Goal: Task Accomplishment & Management: Manage account settings

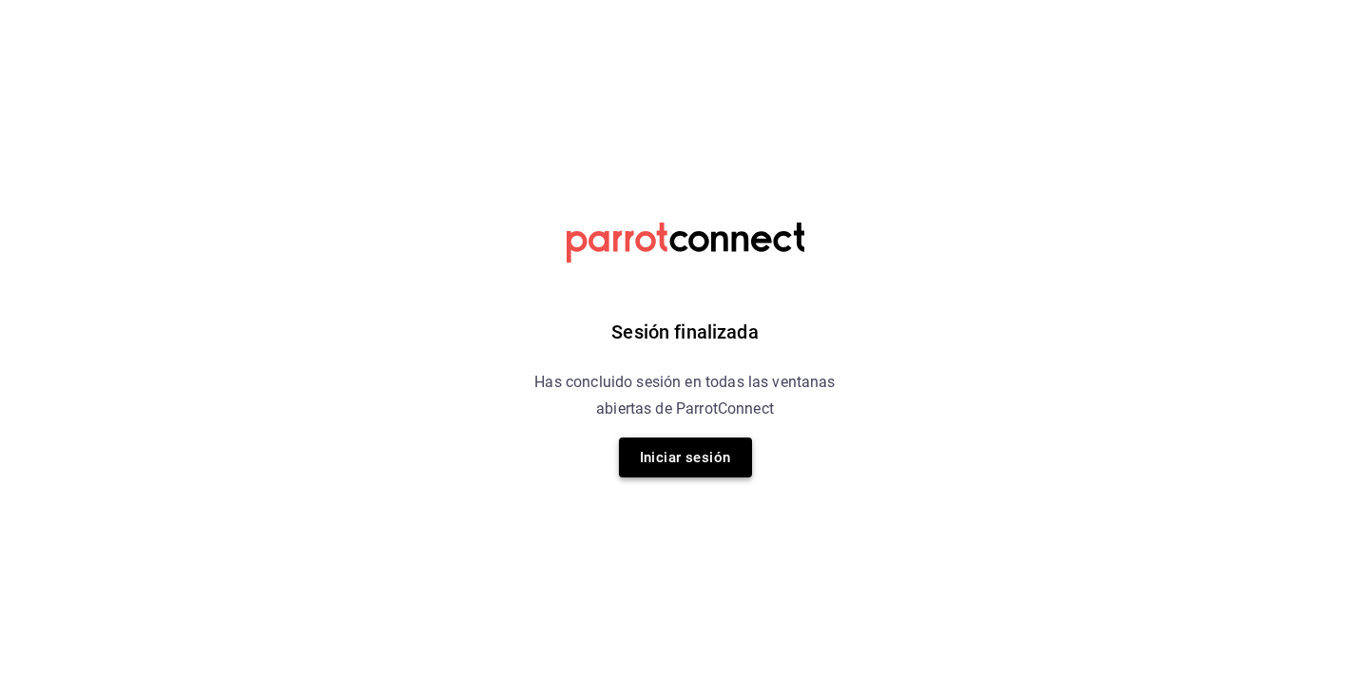
click at [692, 470] on button "Iniciar sesión" at bounding box center [685, 457] width 133 height 40
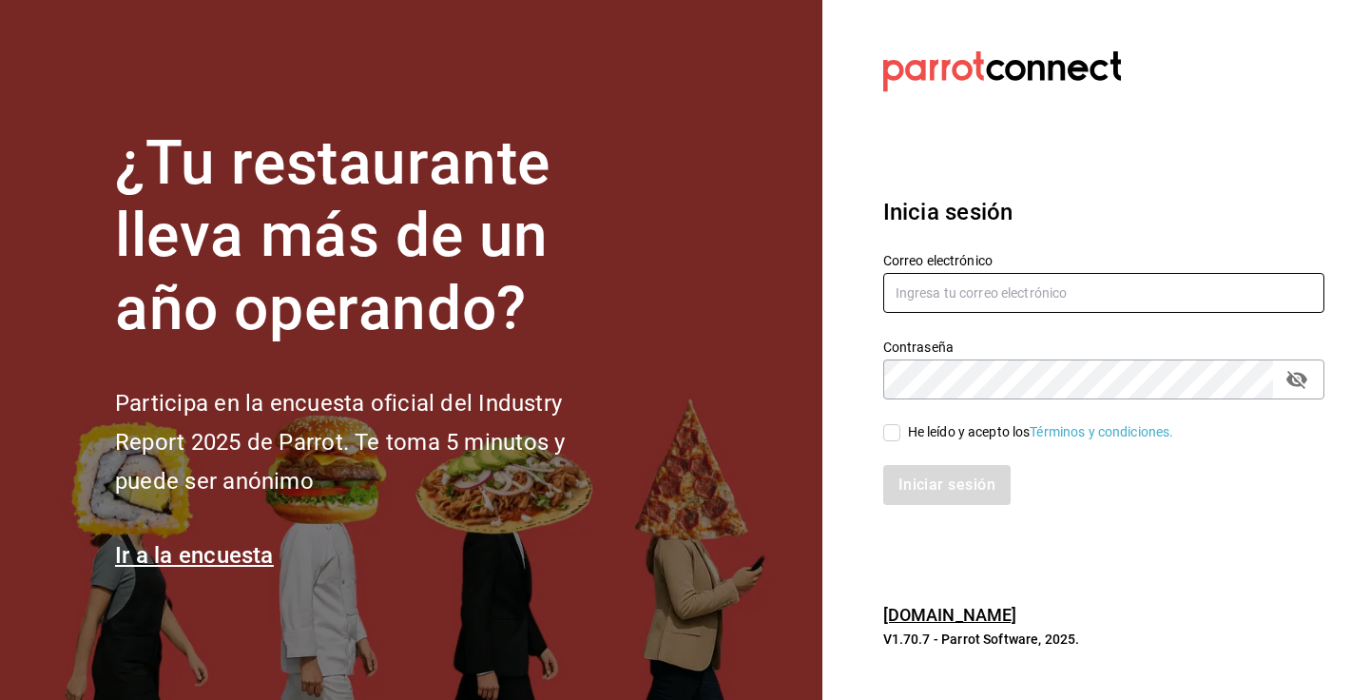
type input "admcuartoderosas@gmail.com"
click at [895, 432] on input "He leído y acepto los Términos y condiciones." at bounding box center [891, 432] width 17 height 17
checkbox input "true"
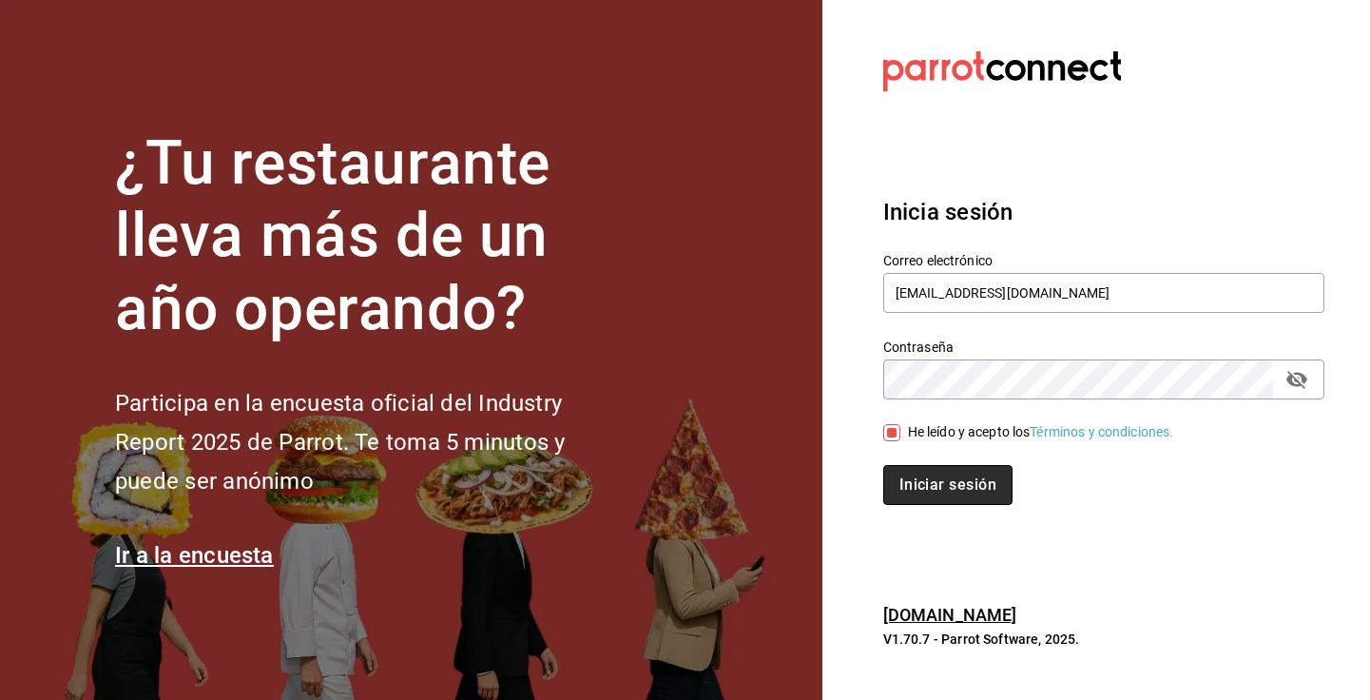
click at [916, 469] on button "Iniciar sesión" at bounding box center [947, 485] width 129 height 40
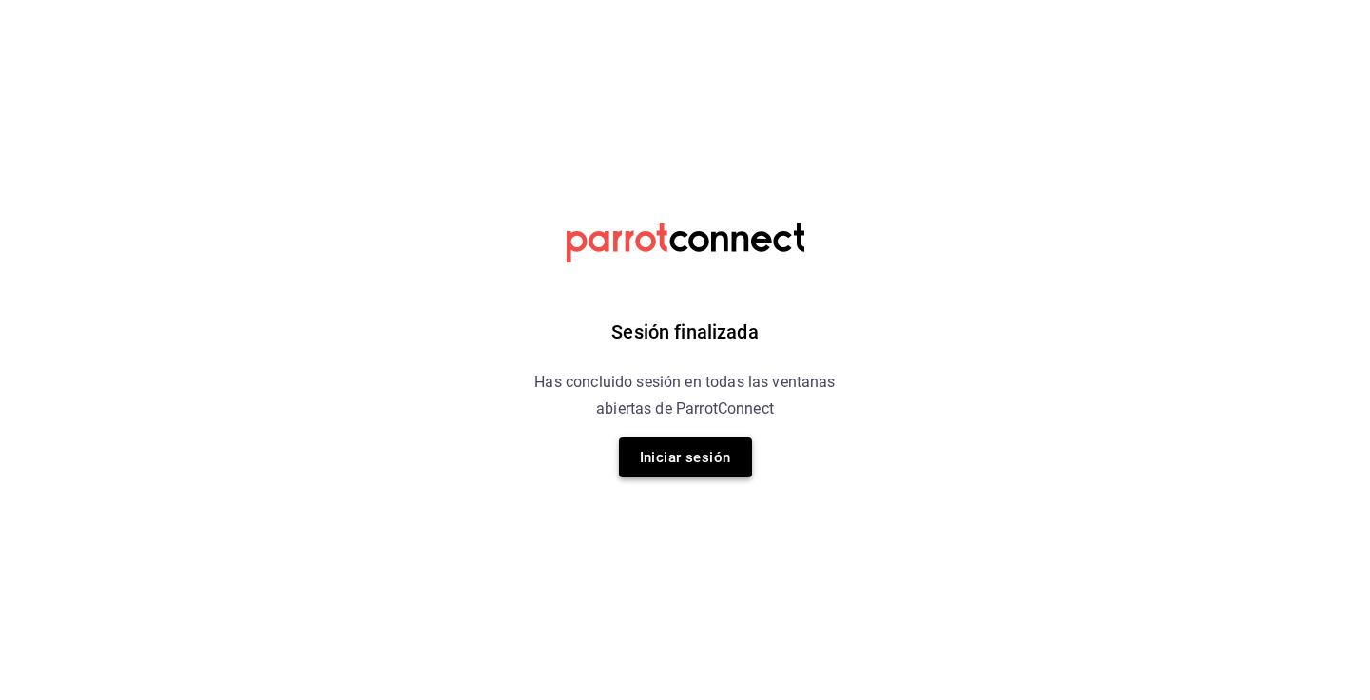
click at [680, 473] on button "Iniciar sesión" at bounding box center [685, 457] width 133 height 40
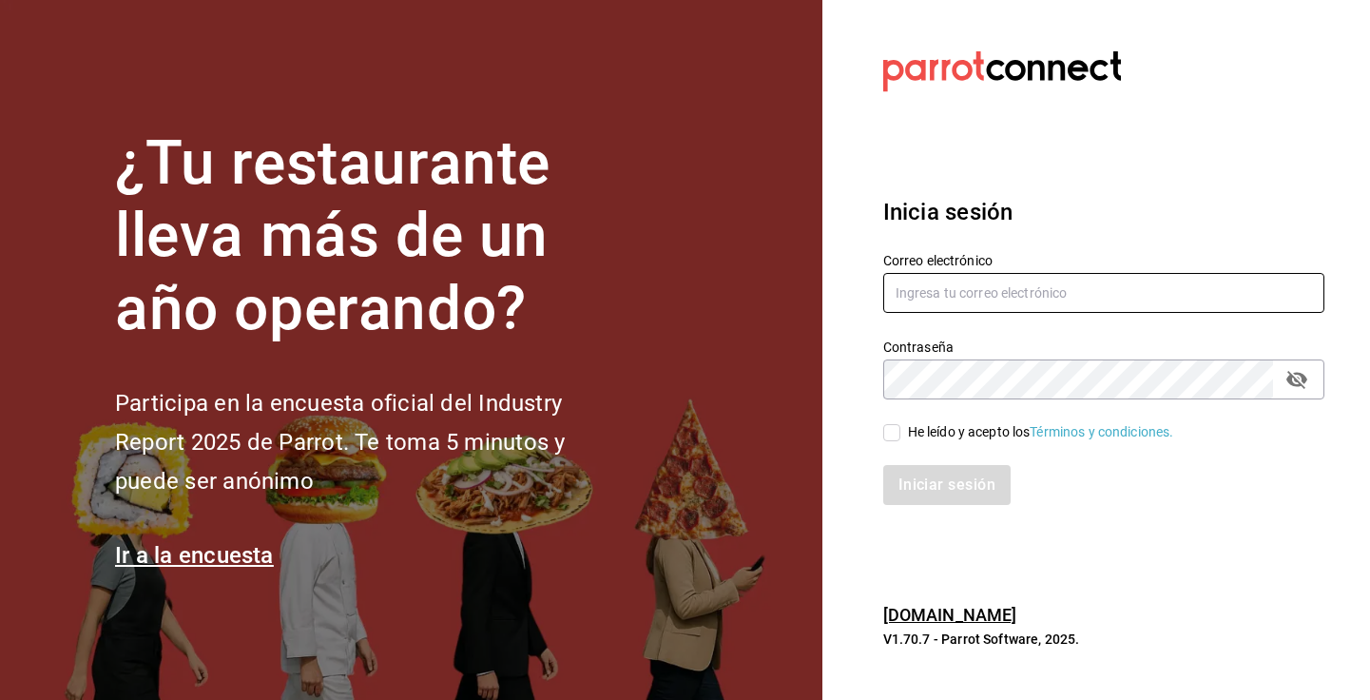
type input "admcuartoderosas@gmail.com"
click at [892, 434] on input "He leído y acepto los Términos y condiciones." at bounding box center [891, 432] width 17 height 17
checkbox input "true"
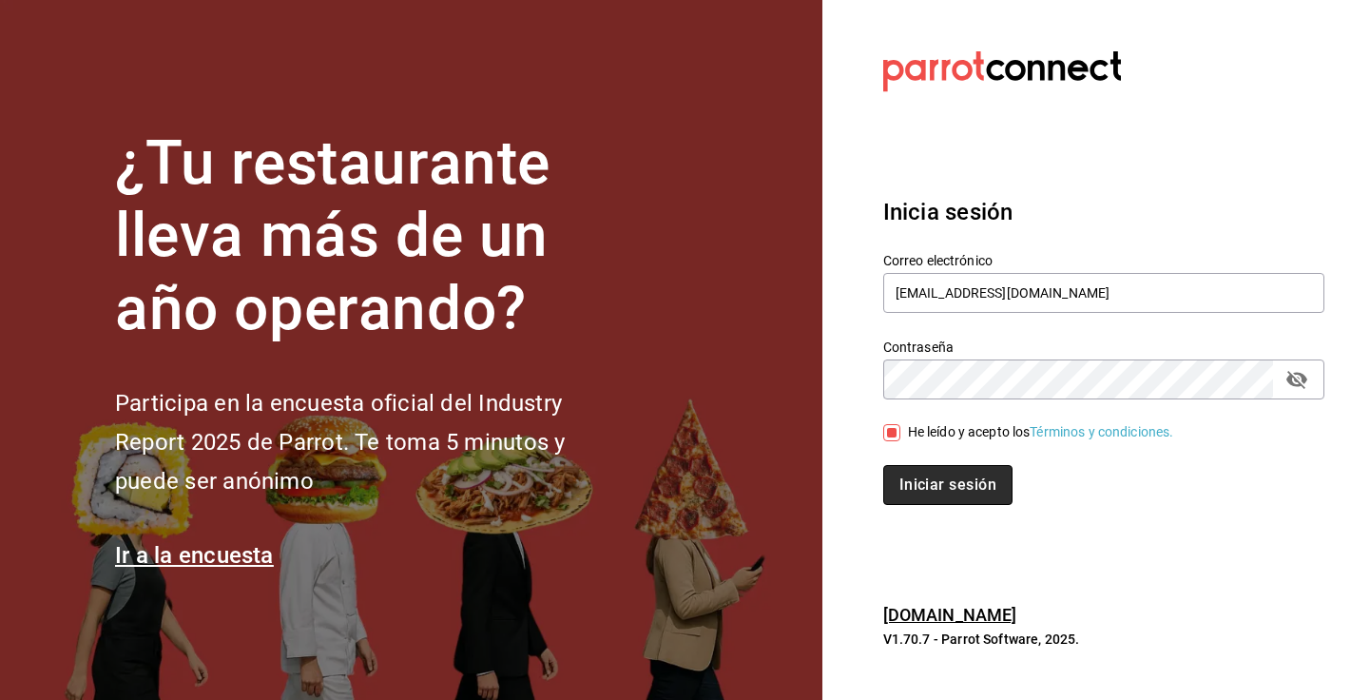
click at [929, 474] on button "Iniciar sesión" at bounding box center [947, 485] width 129 height 40
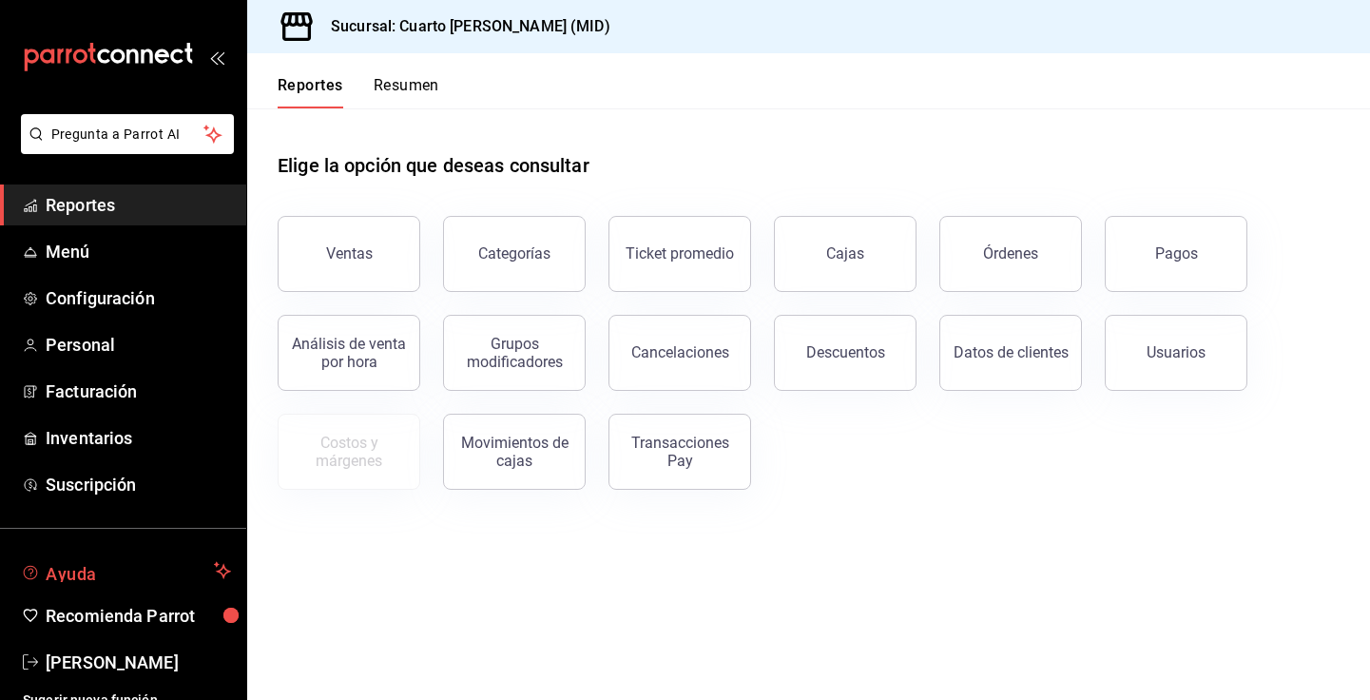
click at [50, 584] on button "Ayuda" at bounding box center [123, 570] width 246 height 38
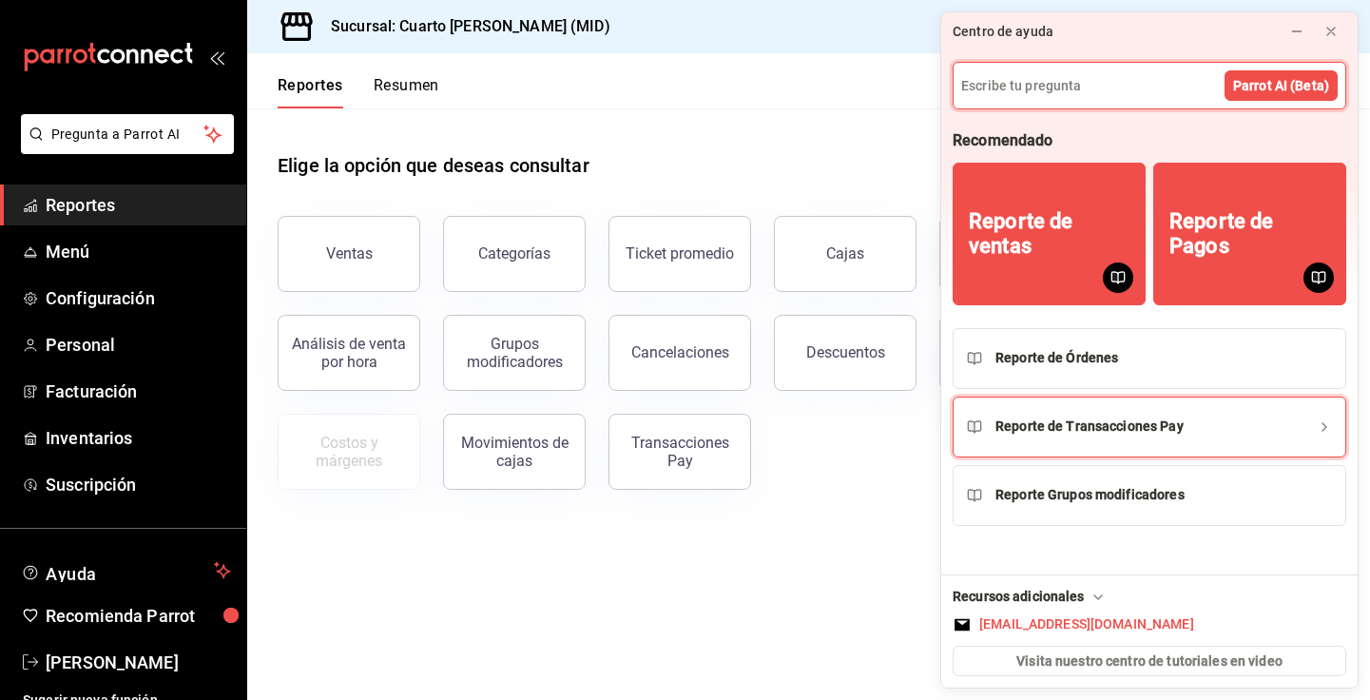
click at [1103, 433] on div "Reporte de Transacciones Pay" at bounding box center [1089, 426] width 188 height 20
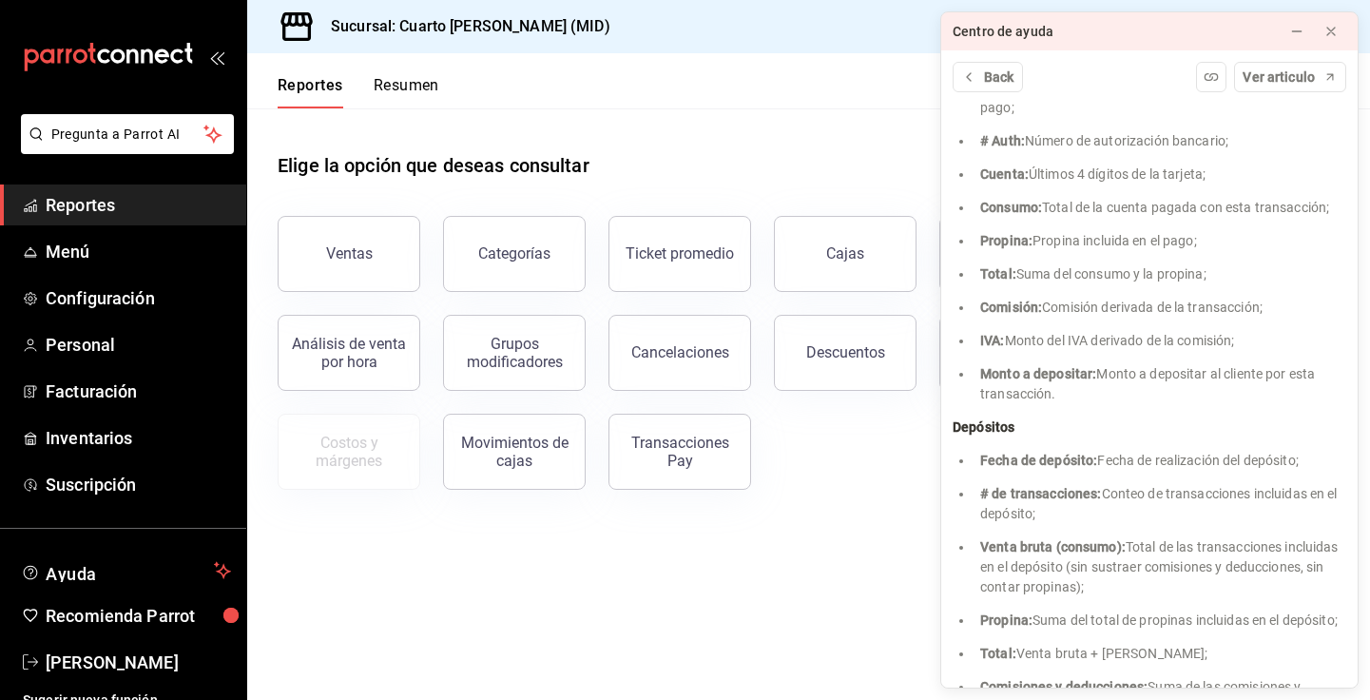
scroll to position [3943, 0]
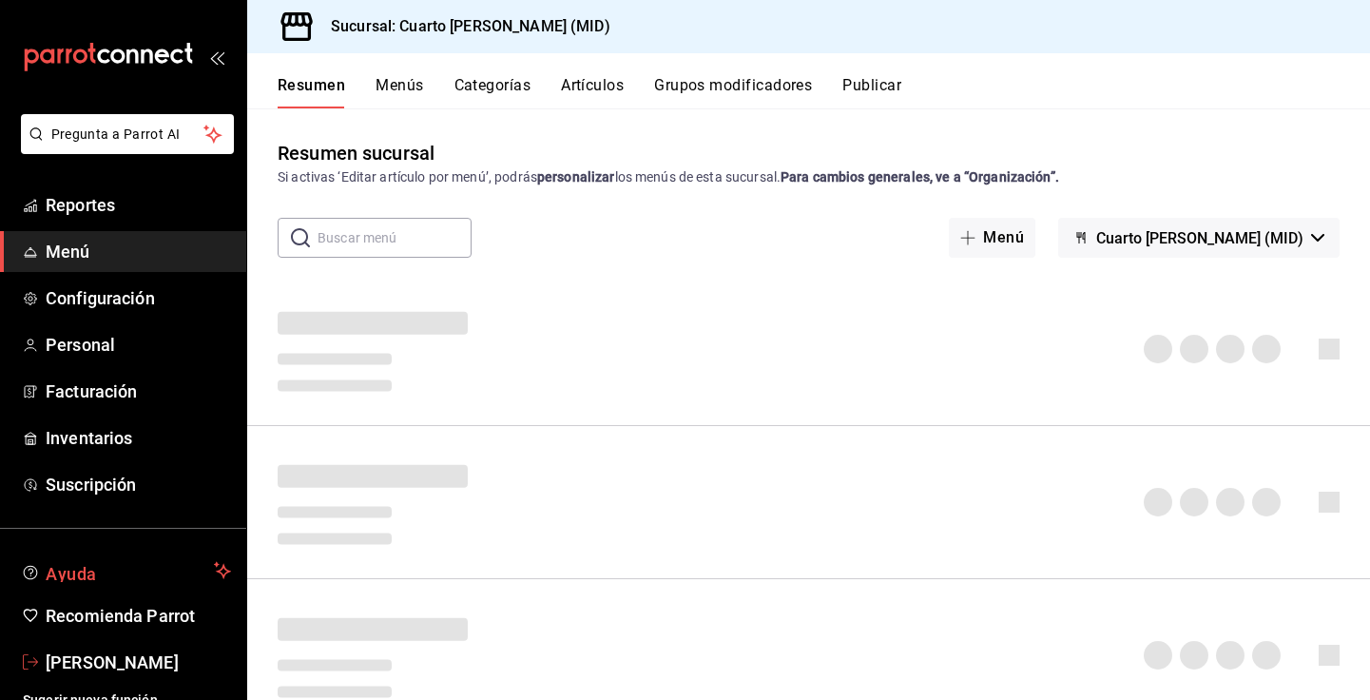
click at [86, 575] on span "Ayuda" at bounding box center [126, 570] width 161 height 23
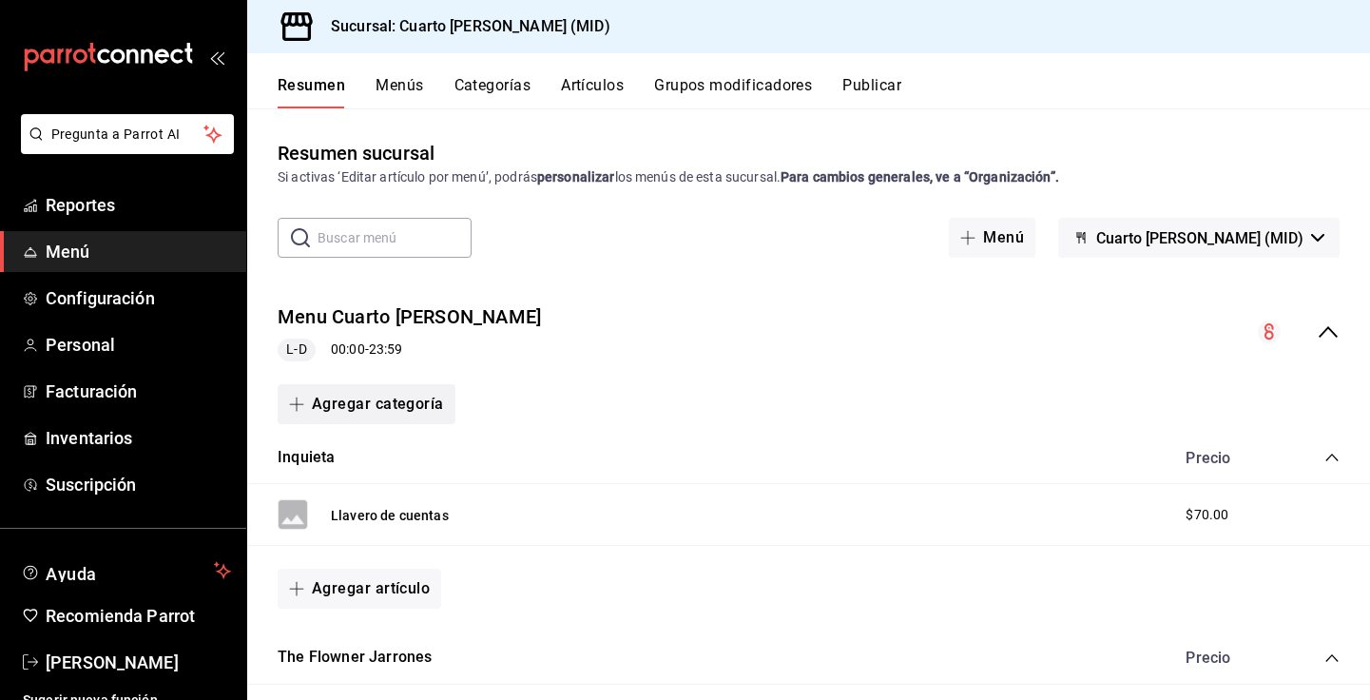
scroll to position [178, 0]
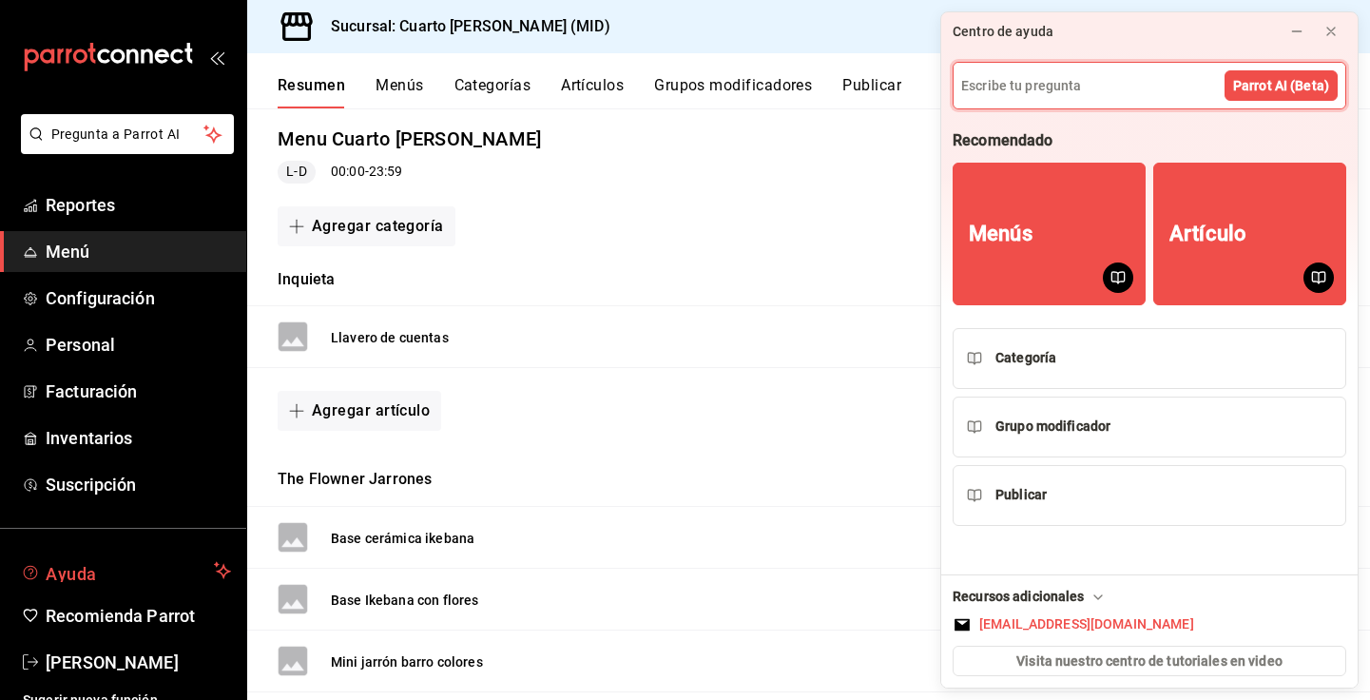
click at [78, 577] on span "Ayuda" at bounding box center [126, 570] width 161 height 23
click at [1336, 26] on icon at bounding box center [1330, 31] width 15 height 15
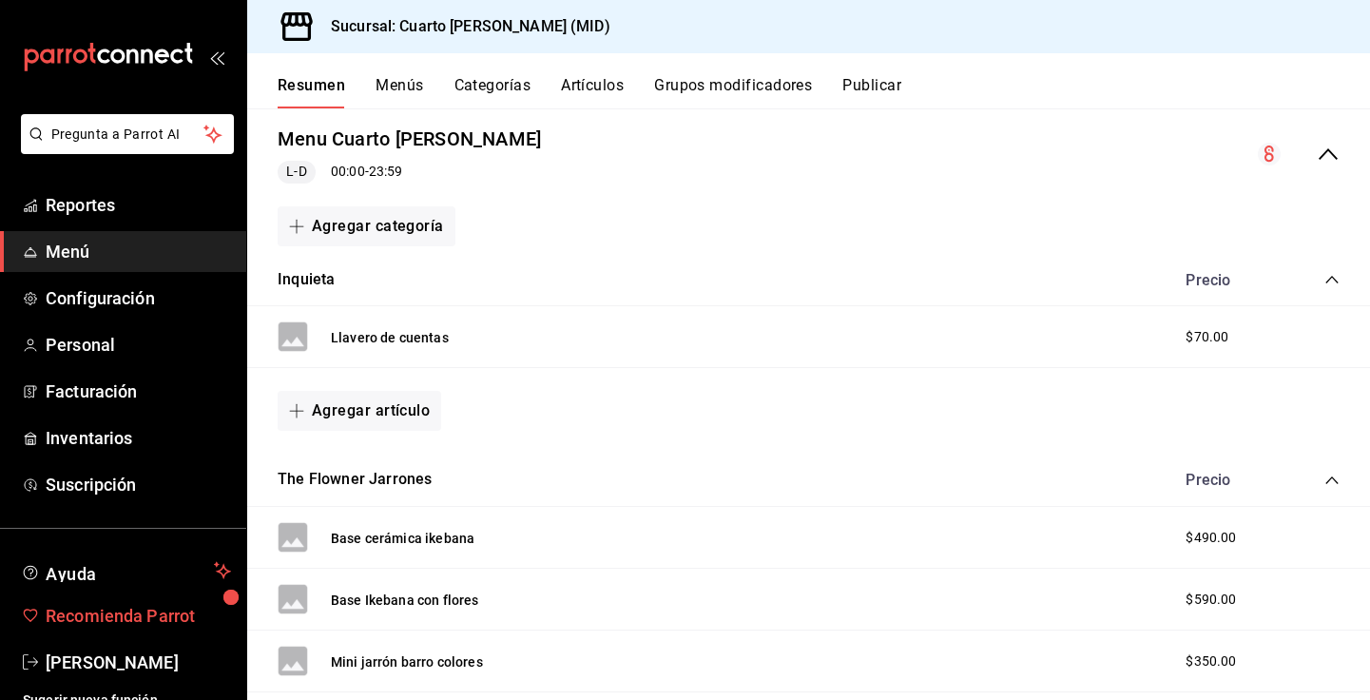
scroll to position [18, 0]
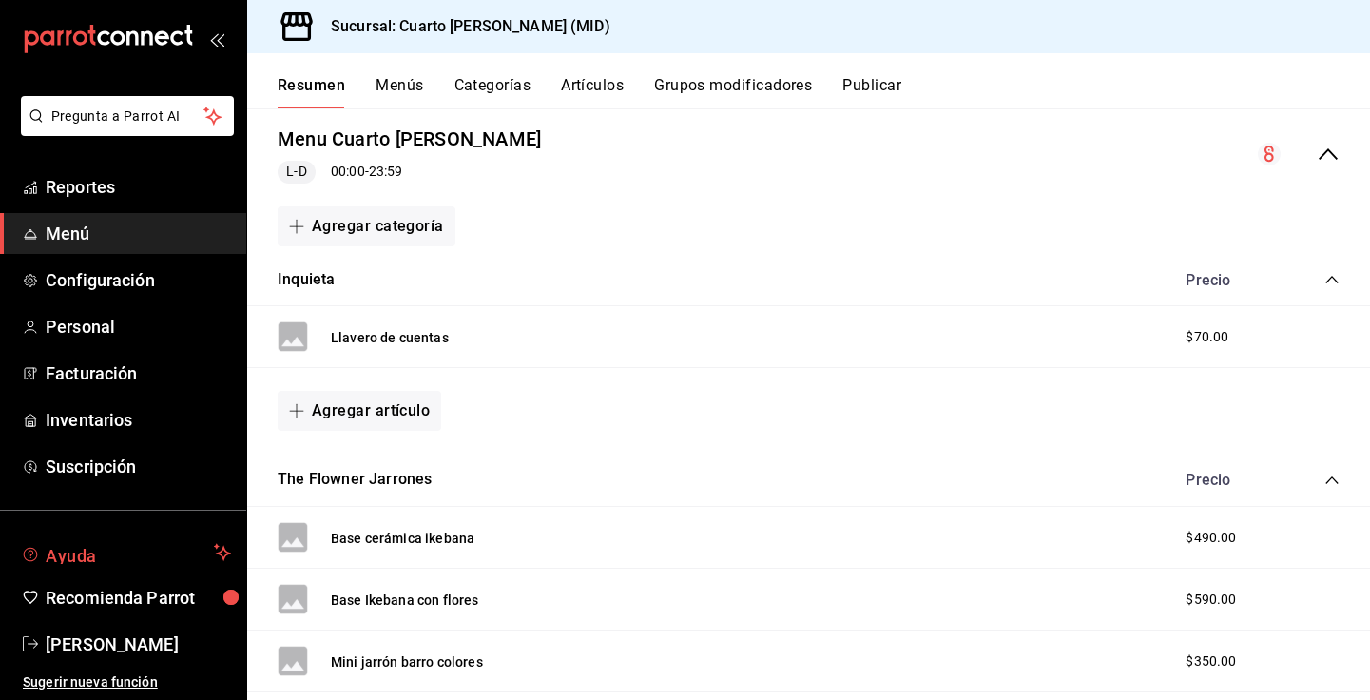
click at [88, 563] on span "Ayuda" at bounding box center [126, 552] width 161 height 23
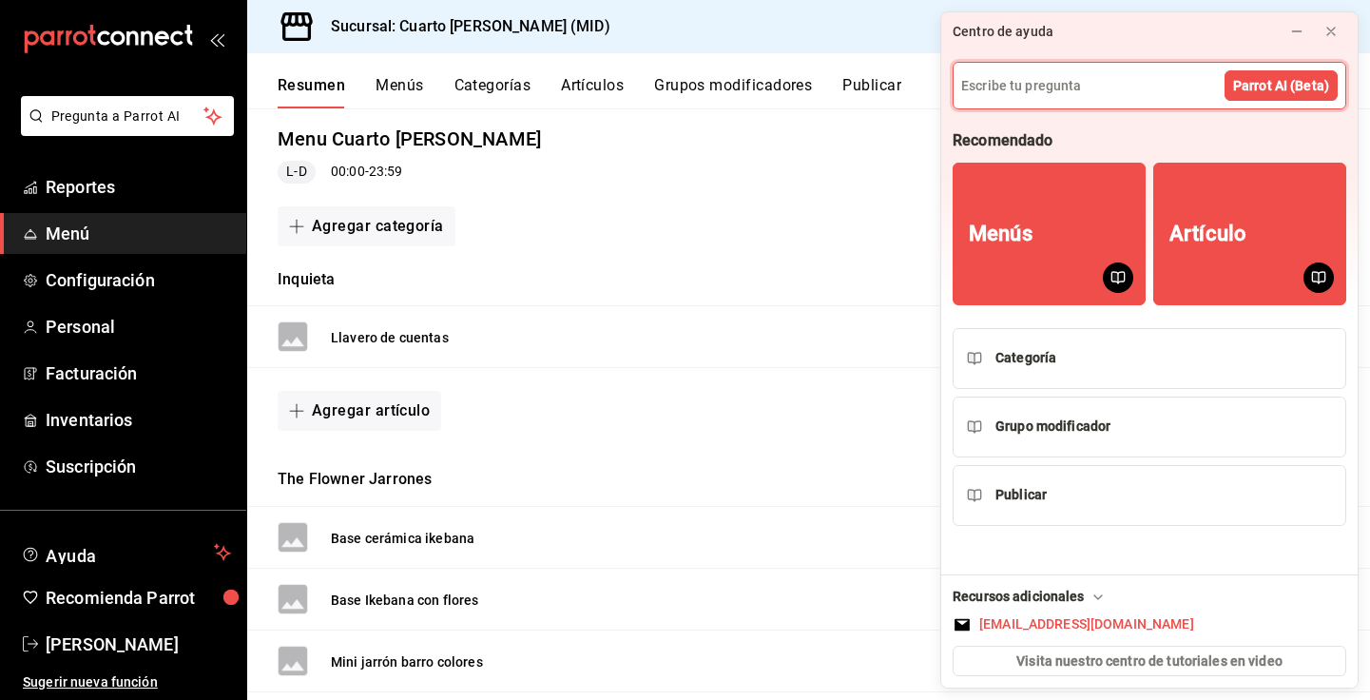
click at [1102, 592] on icon at bounding box center [1097, 596] width 15 height 15
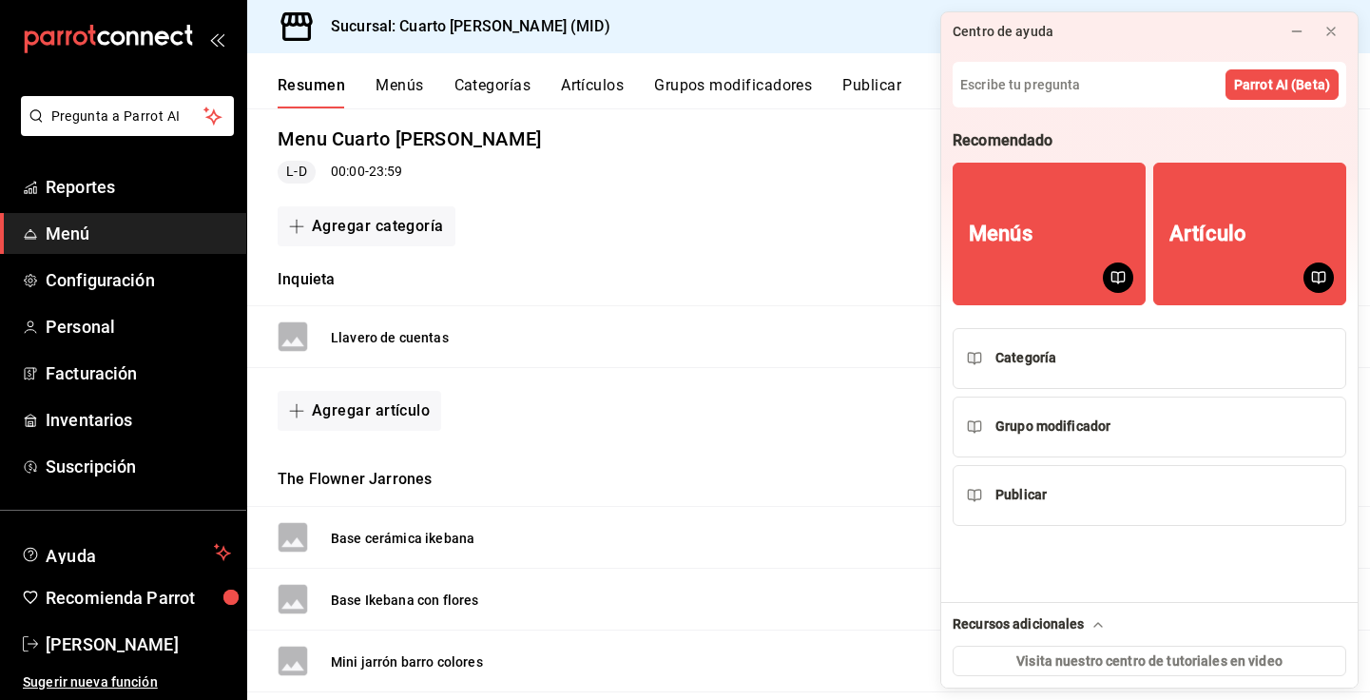
click at [1090, 624] on icon at bounding box center [1097, 624] width 15 height 15
click at [1337, 29] on icon at bounding box center [1330, 31] width 15 height 15
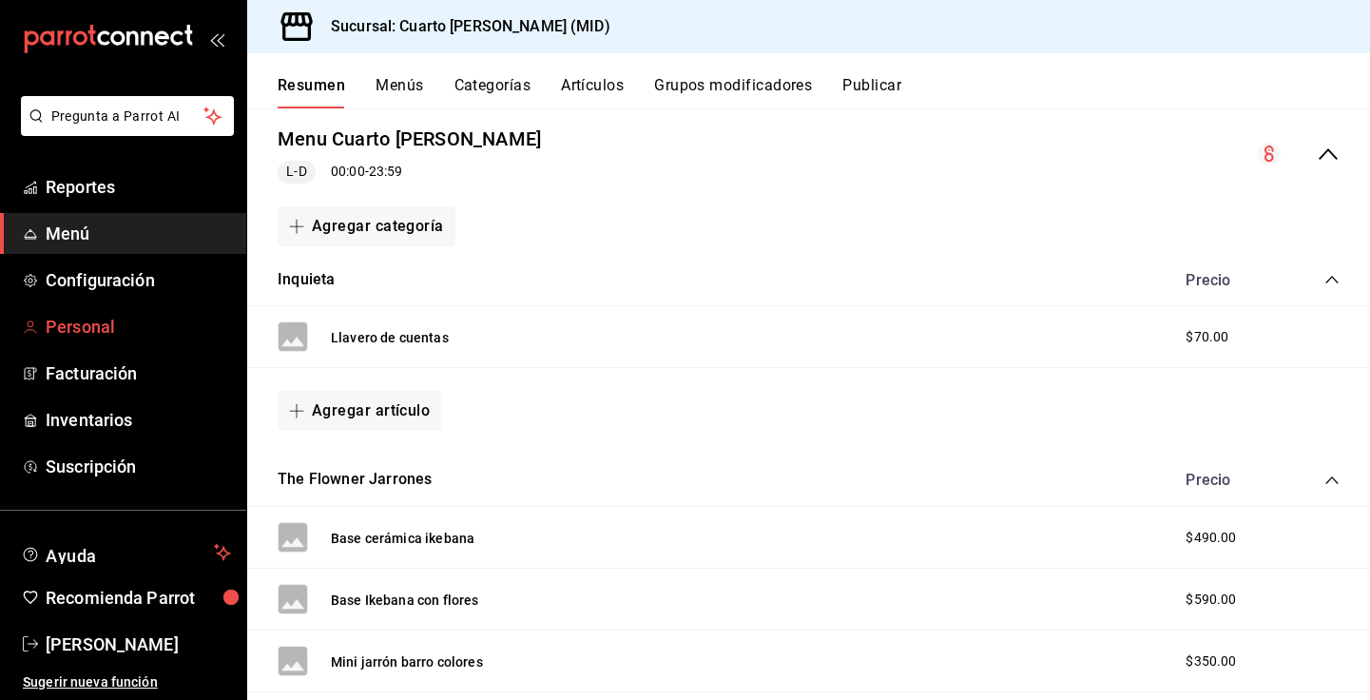
click at [99, 324] on span "Personal" at bounding box center [138, 327] width 185 height 26
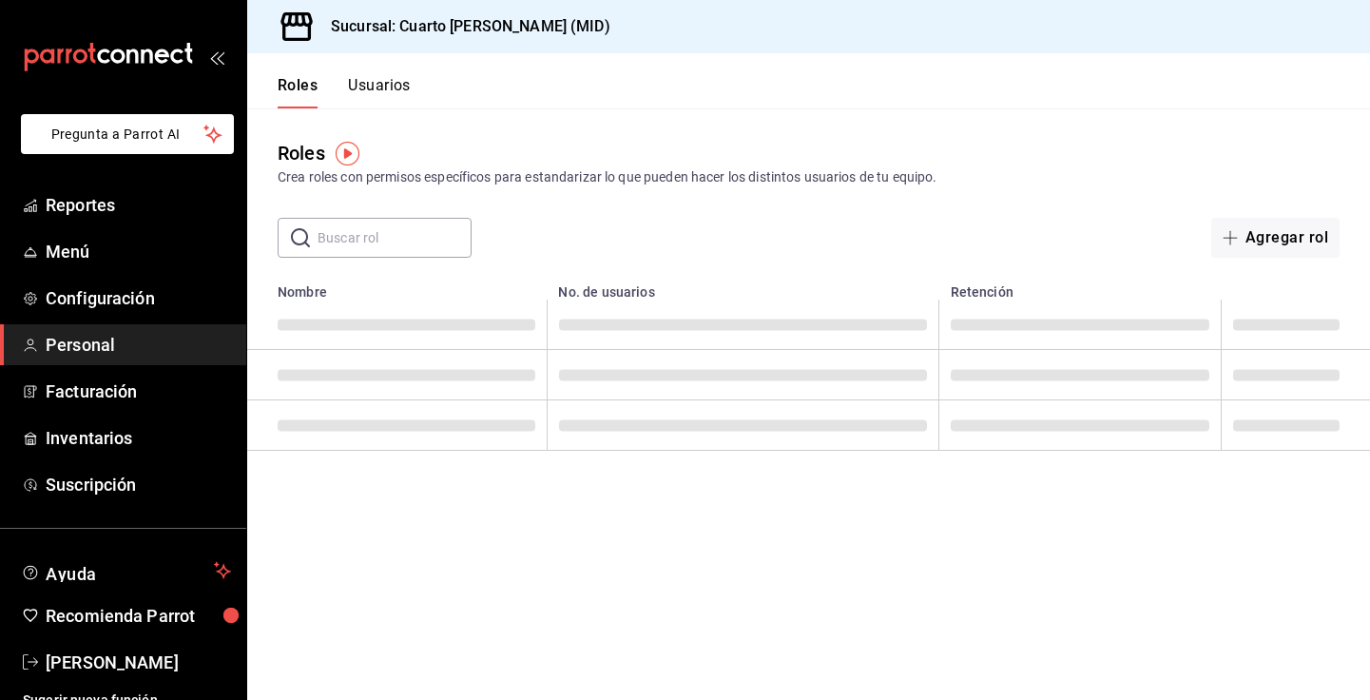
click at [131, 65] on icon "mailbox folders" at bounding box center [108, 57] width 171 height 29
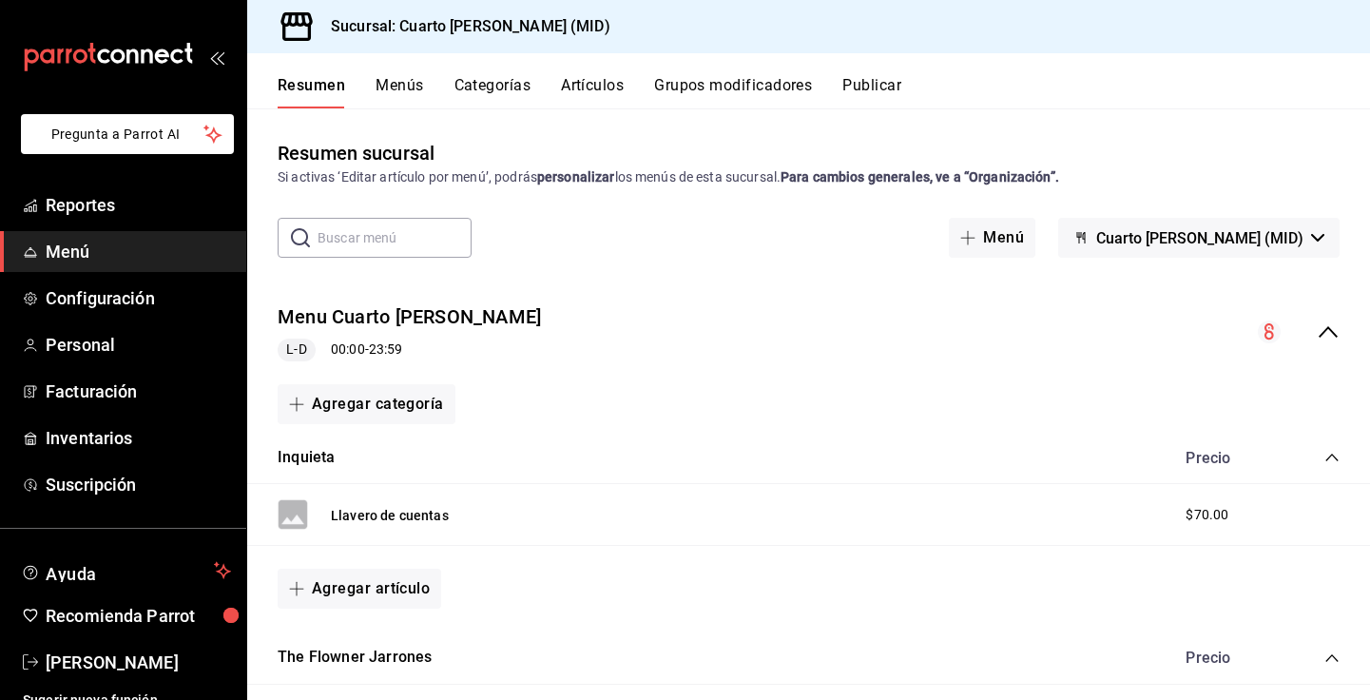
click at [132, 55] on icon "mailbox folders" at bounding box center [131, 56] width 11 height 14
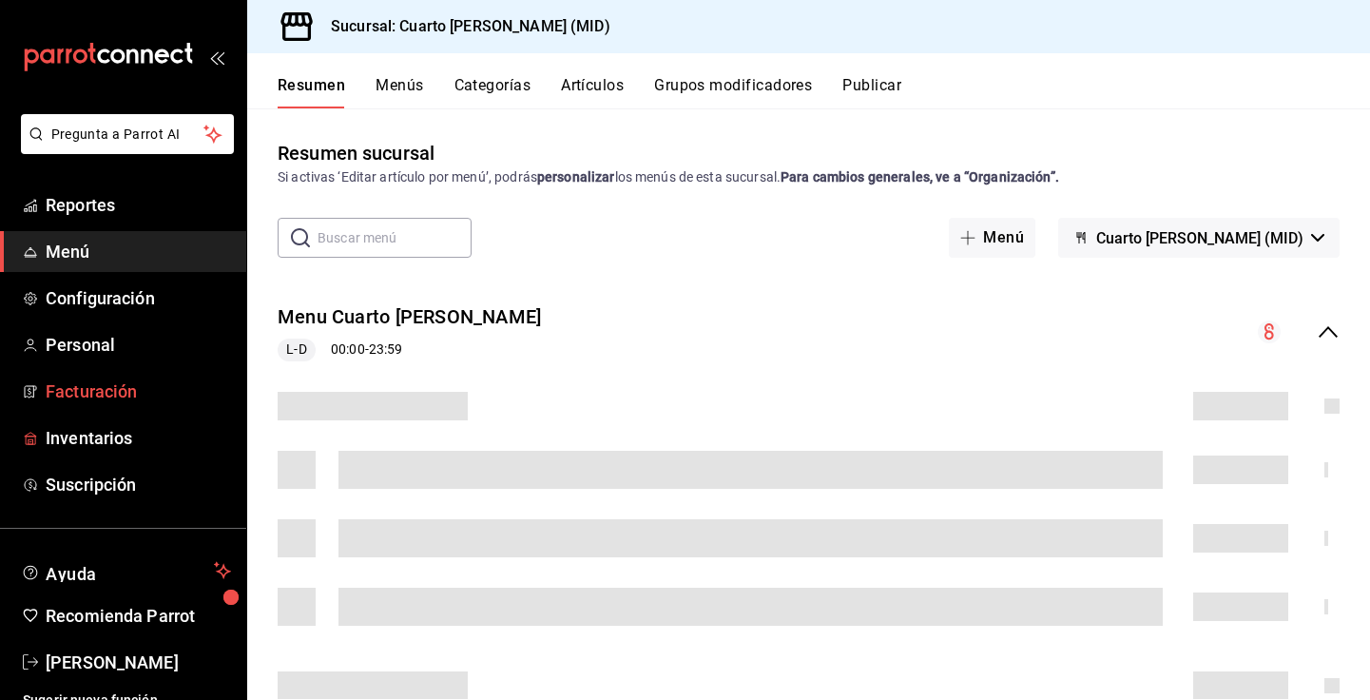
scroll to position [18, 0]
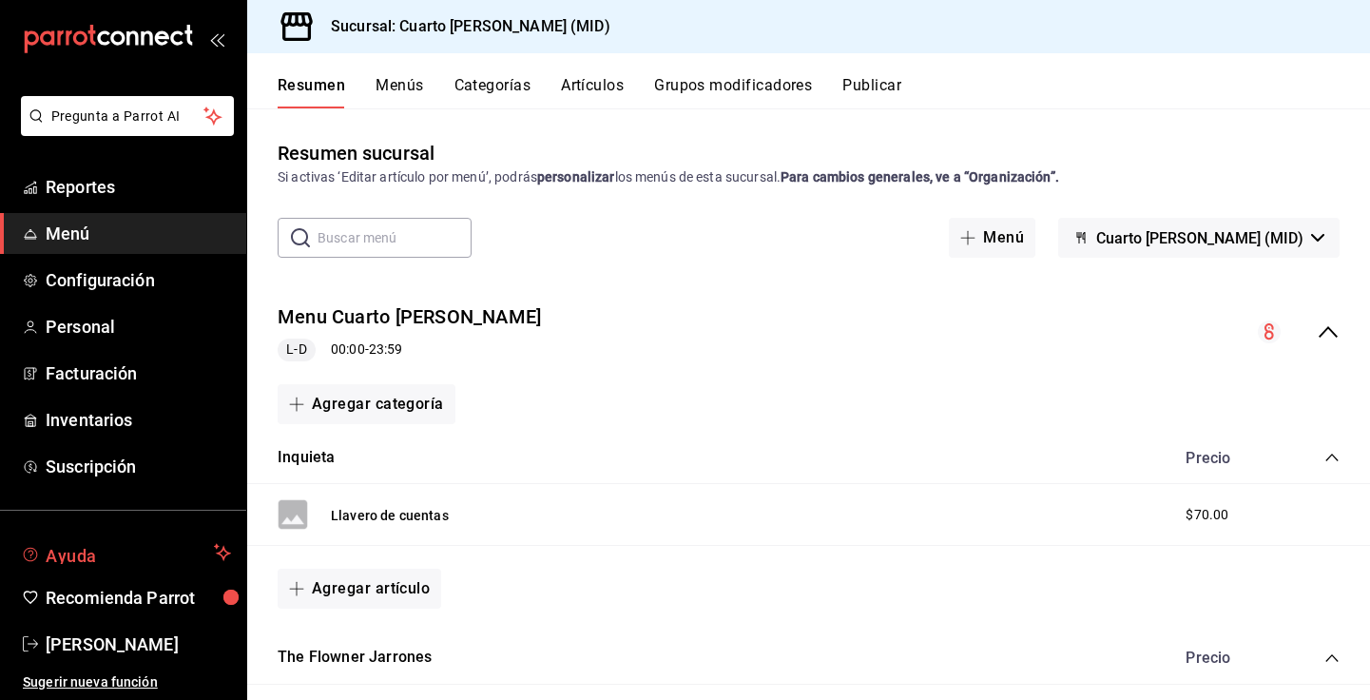
click at [79, 556] on span "Ayuda" at bounding box center [126, 552] width 161 height 23
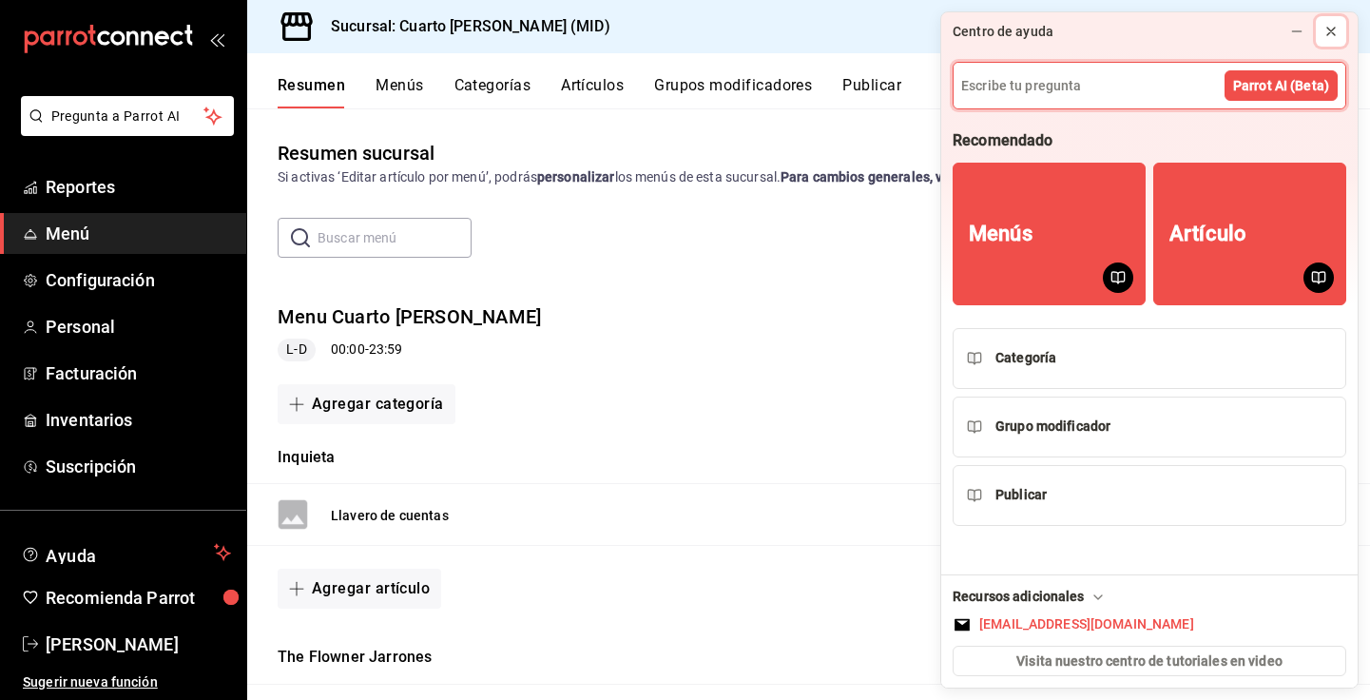
click at [1334, 37] on icon at bounding box center [1330, 31] width 15 height 15
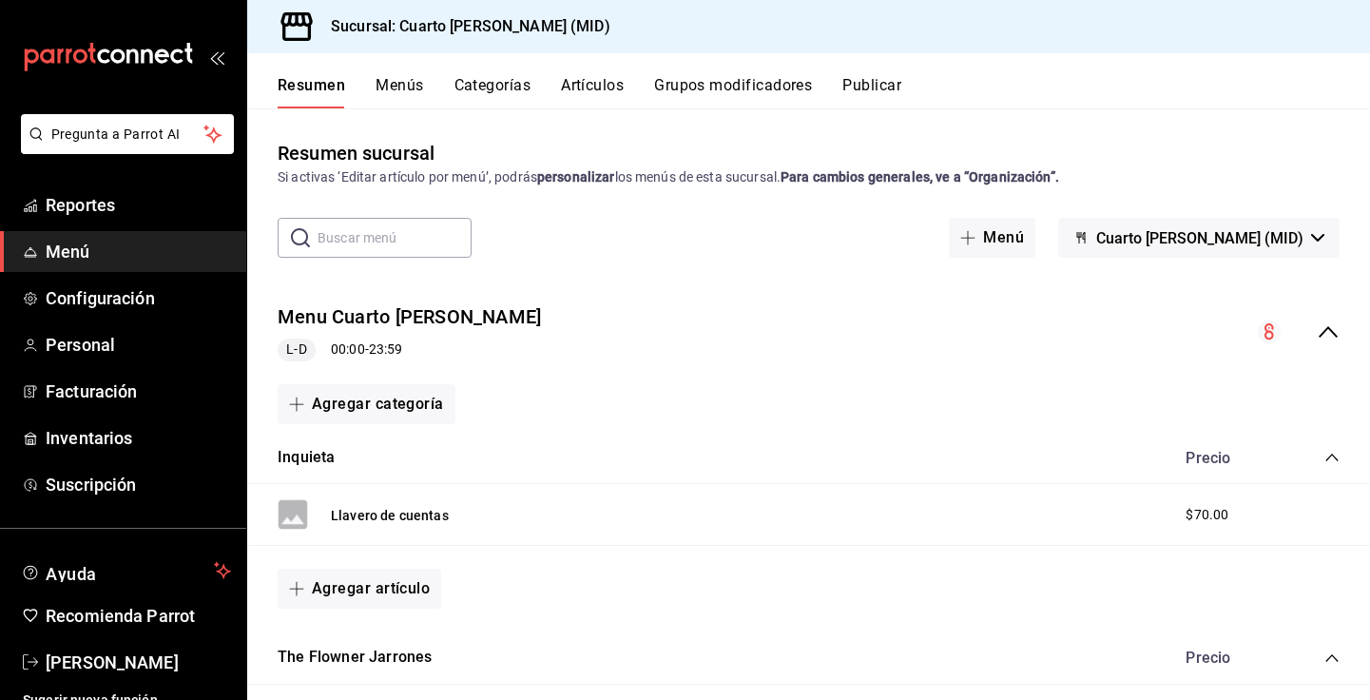
scroll to position [18, 0]
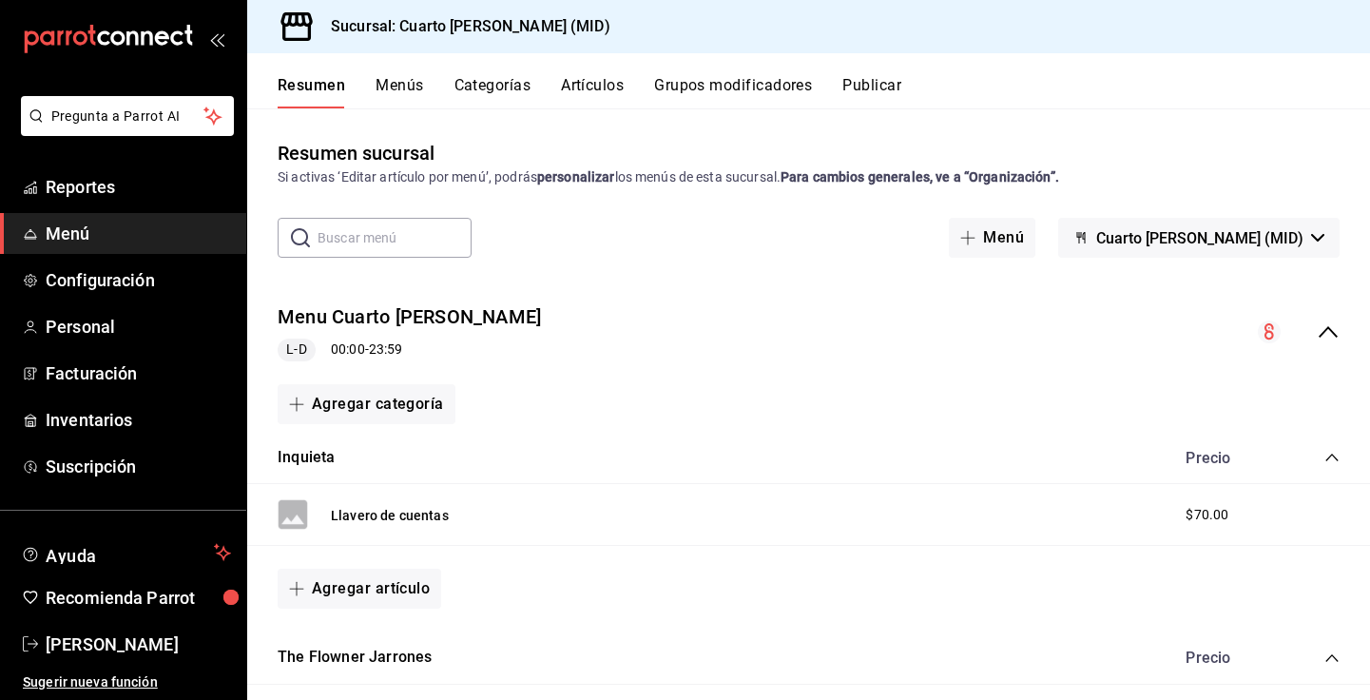
click at [186, 33] on icon "mailbox folders" at bounding box center [188, 35] width 8 height 21
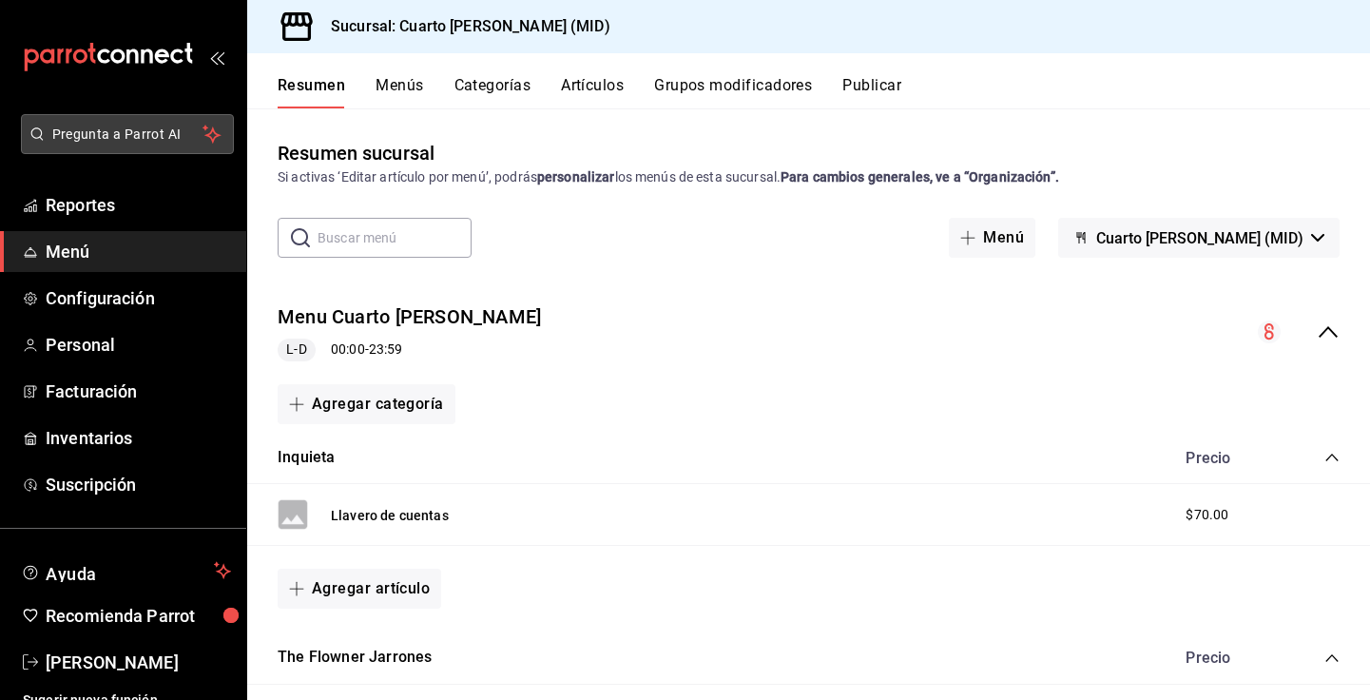
click at [38, 138] on icon "mailbox folders" at bounding box center [36, 133] width 15 height 15
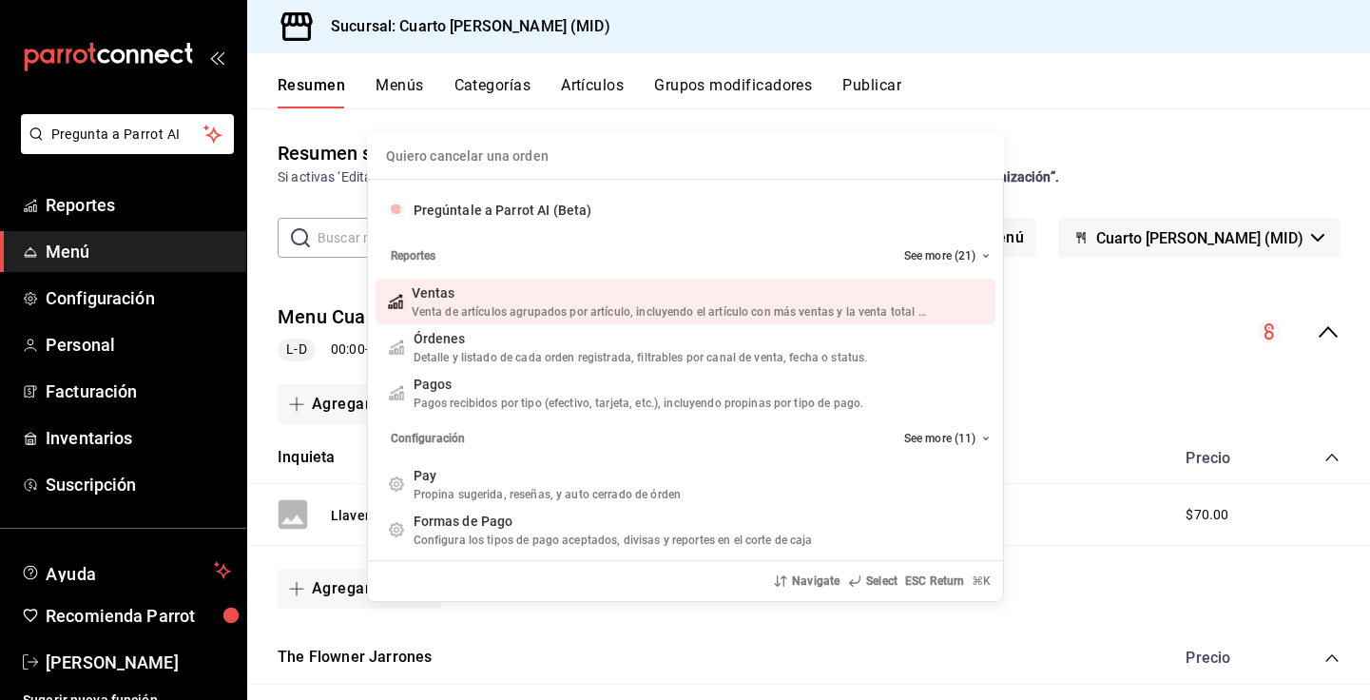
click at [55, 214] on div "Quiero cancelar una orden Pregúntale a Parrot AI (Beta) Reportes See more (21) …" at bounding box center [685, 350] width 1370 height 700
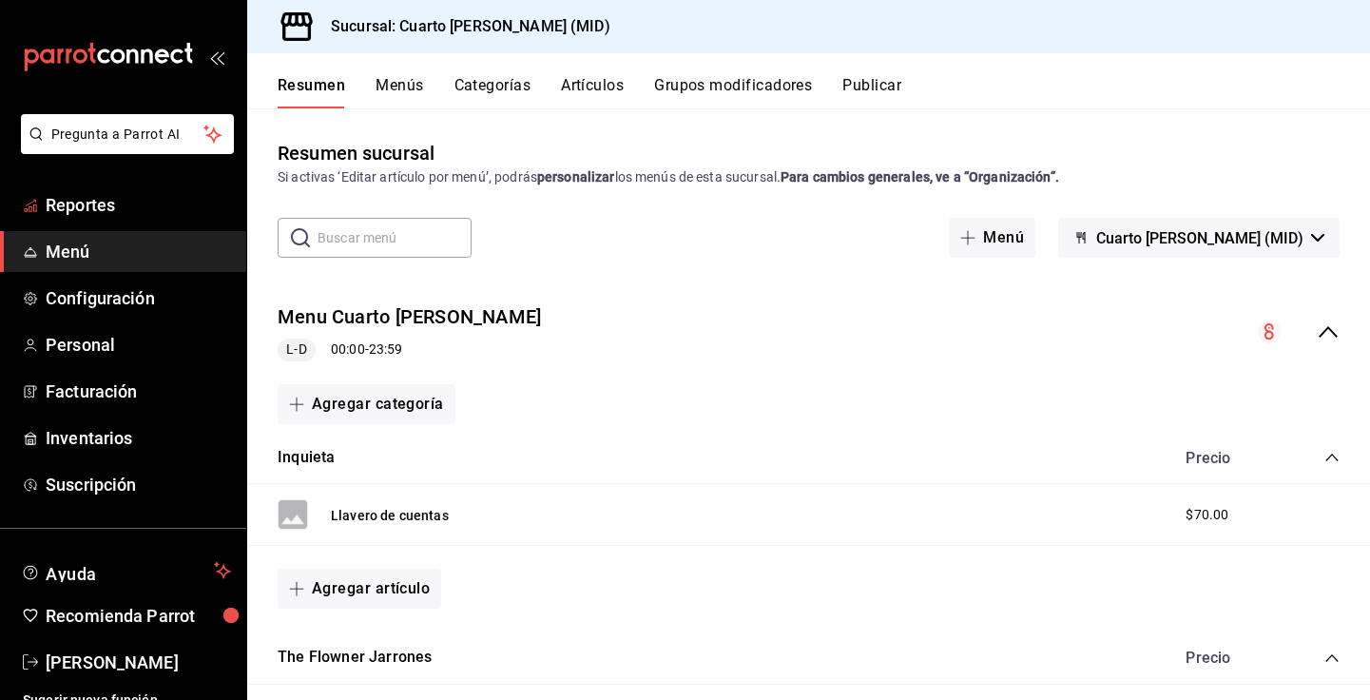
click at [55, 214] on span "Reportes" at bounding box center [138, 205] width 185 height 26
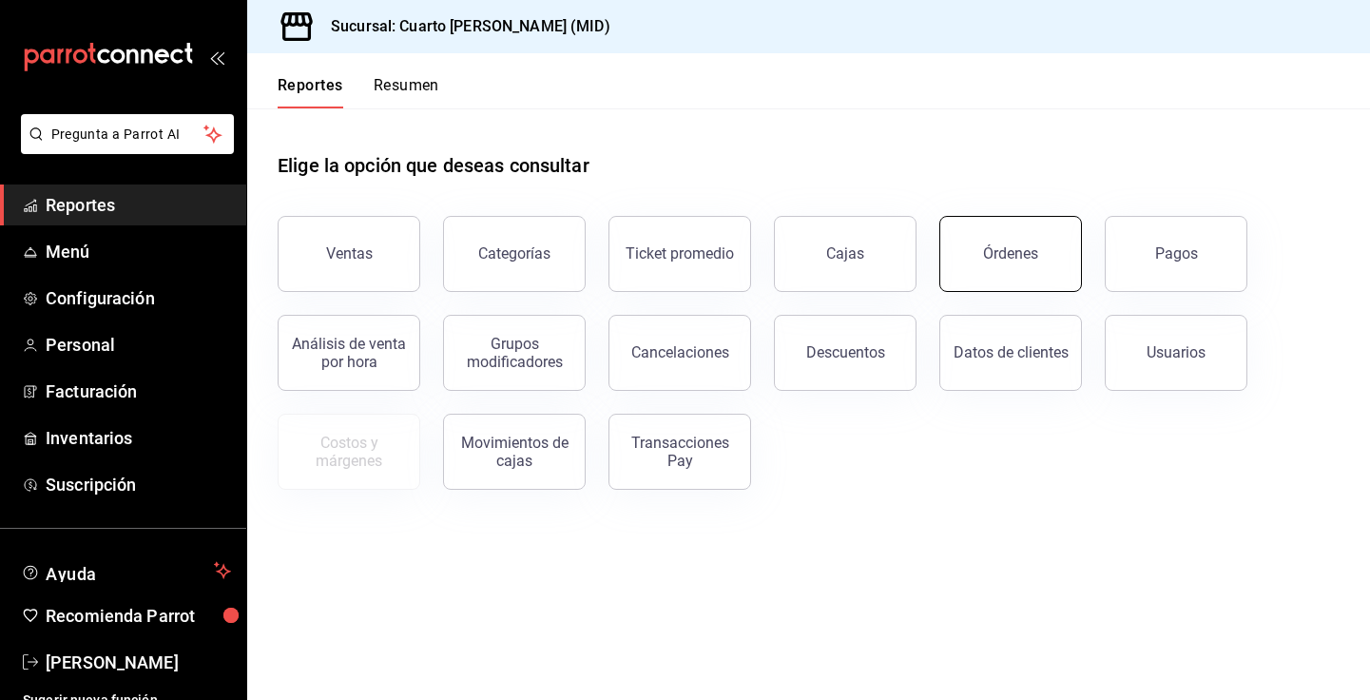
click at [1007, 243] on button "Órdenes" at bounding box center [1010, 254] width 143 height 76
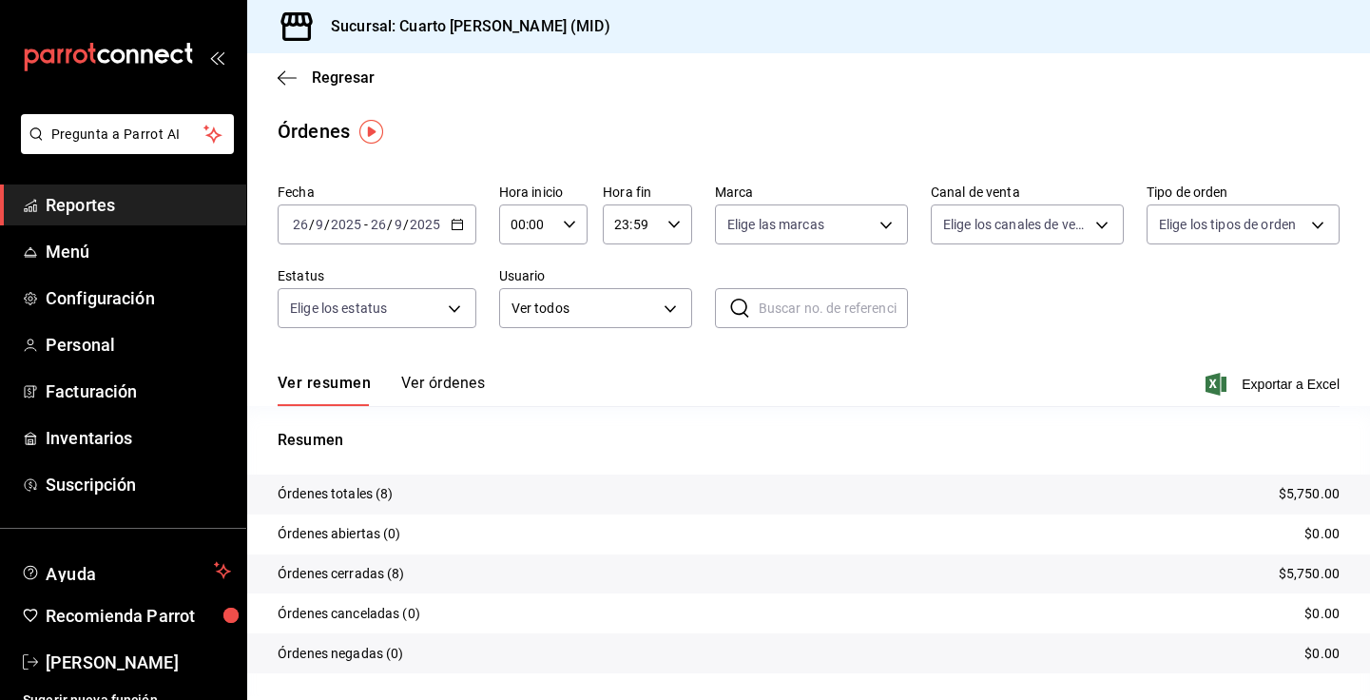
click at [455, 384] on button "Ver órdenes" at bounding box center [443, 390] width 84 height 32
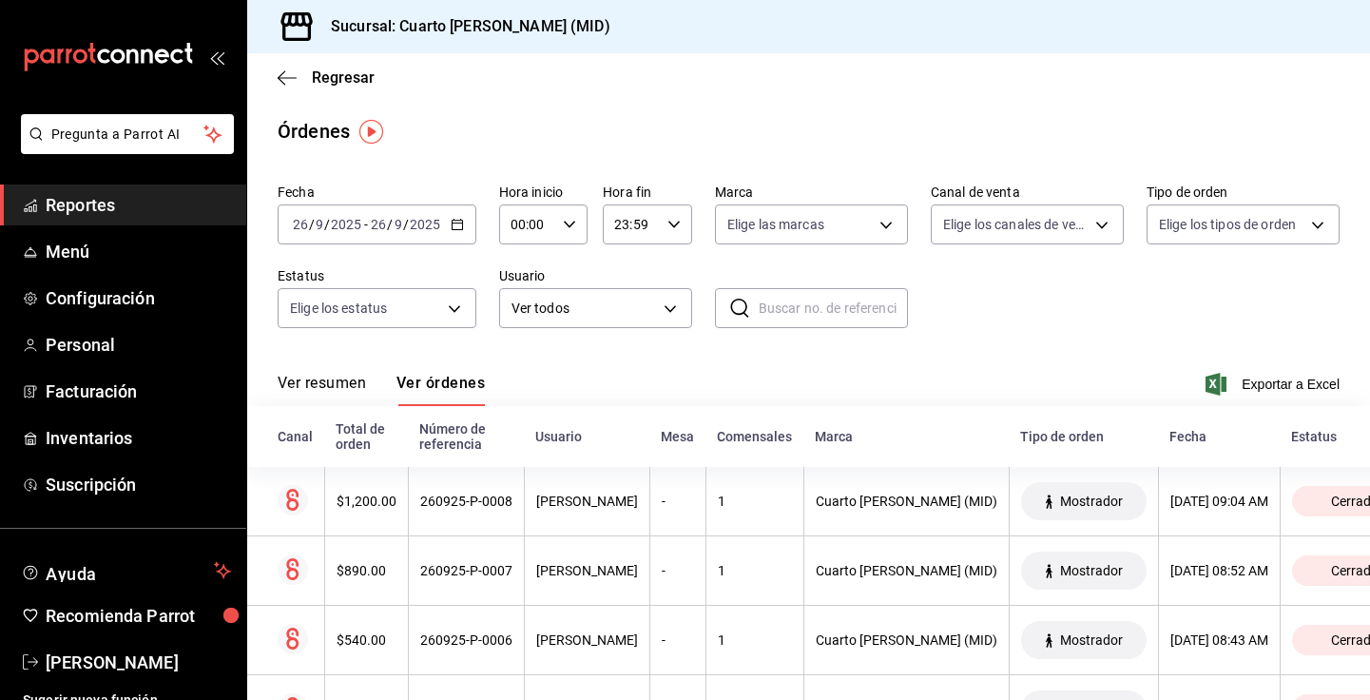
click at [465, 221] on div "2025-09-26 26 / 9 / 2025 - 2025-09-26 26 / 9 / 2025" at bounding box center [377, 224] width 199 height 40
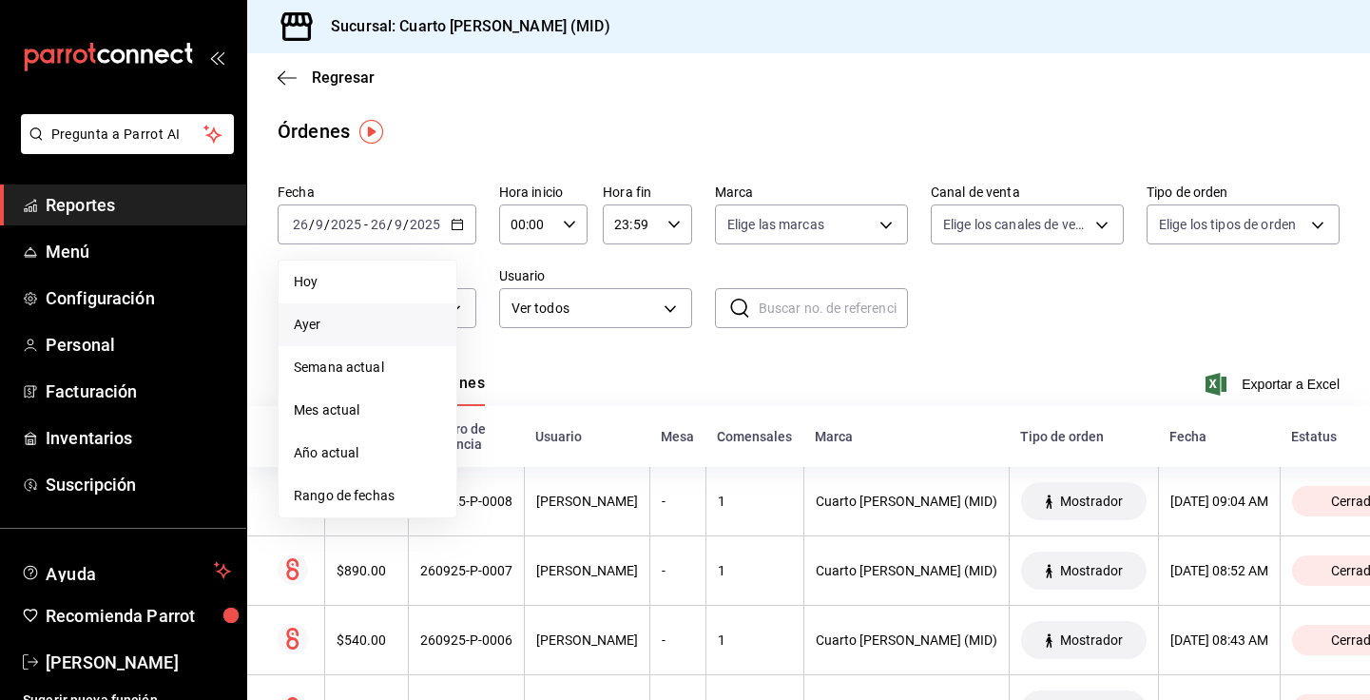
click at [360, 318] on span "Ayer" at bounding box center [367, 325] width 147 height 20
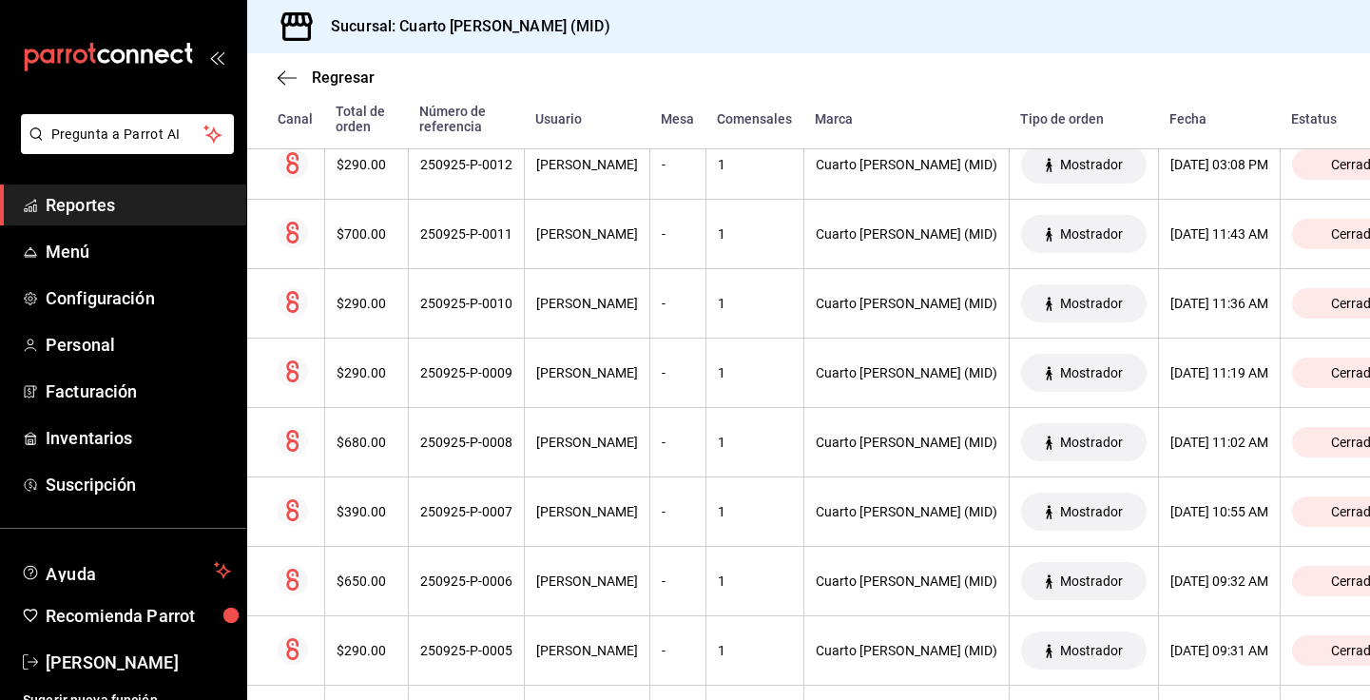
scroll to position [1429, 0]
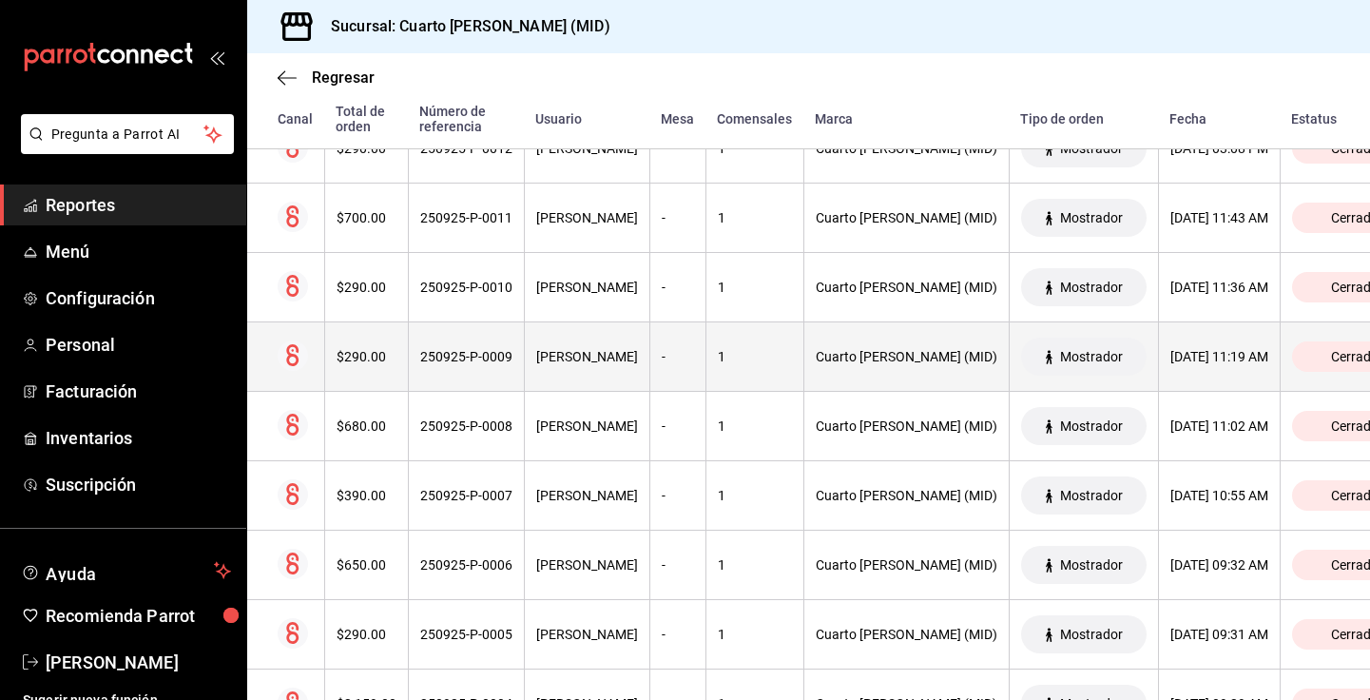
click at [577, 351] on div "Andrea Marquez" at bounding box center [587, 356] width 102 height 15
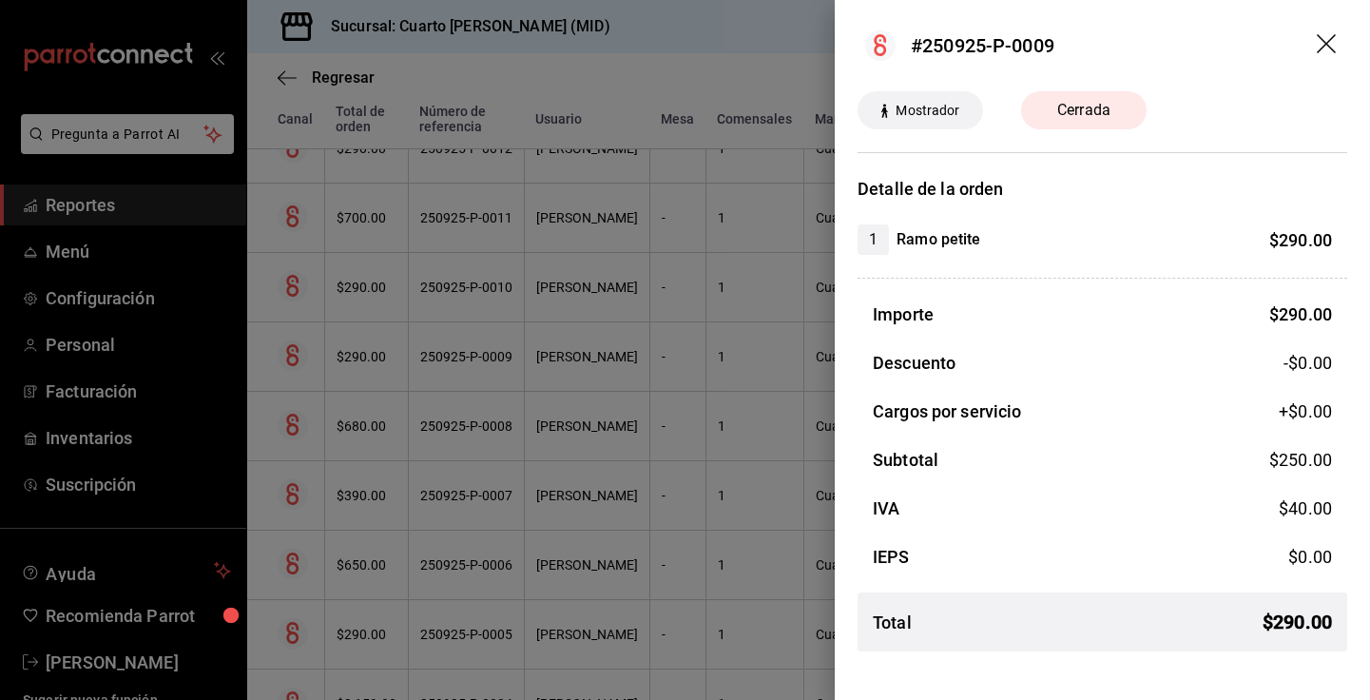
click at [1328, 49] on icon "drag" at bounding box center [1327, 45] width 23 height 23
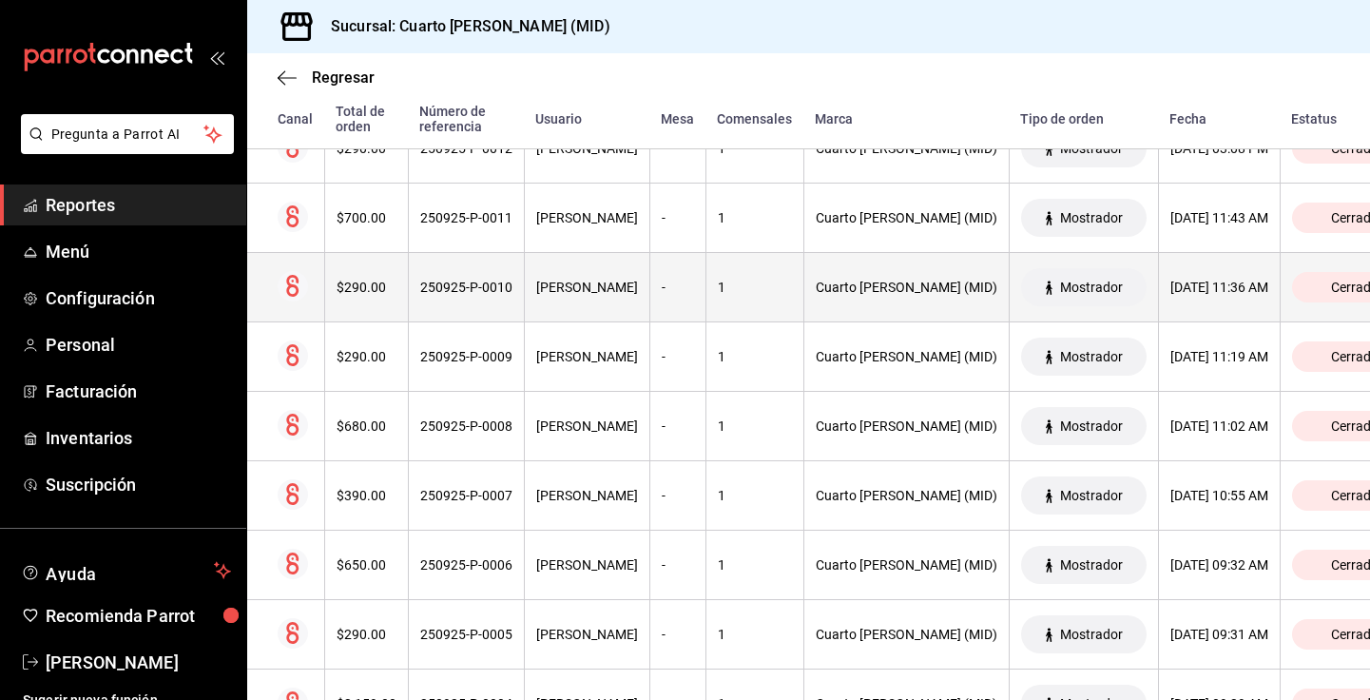
click at [473, 276] on th "250925-P-0010" at bounding box center [466, 287] width 116 height 69
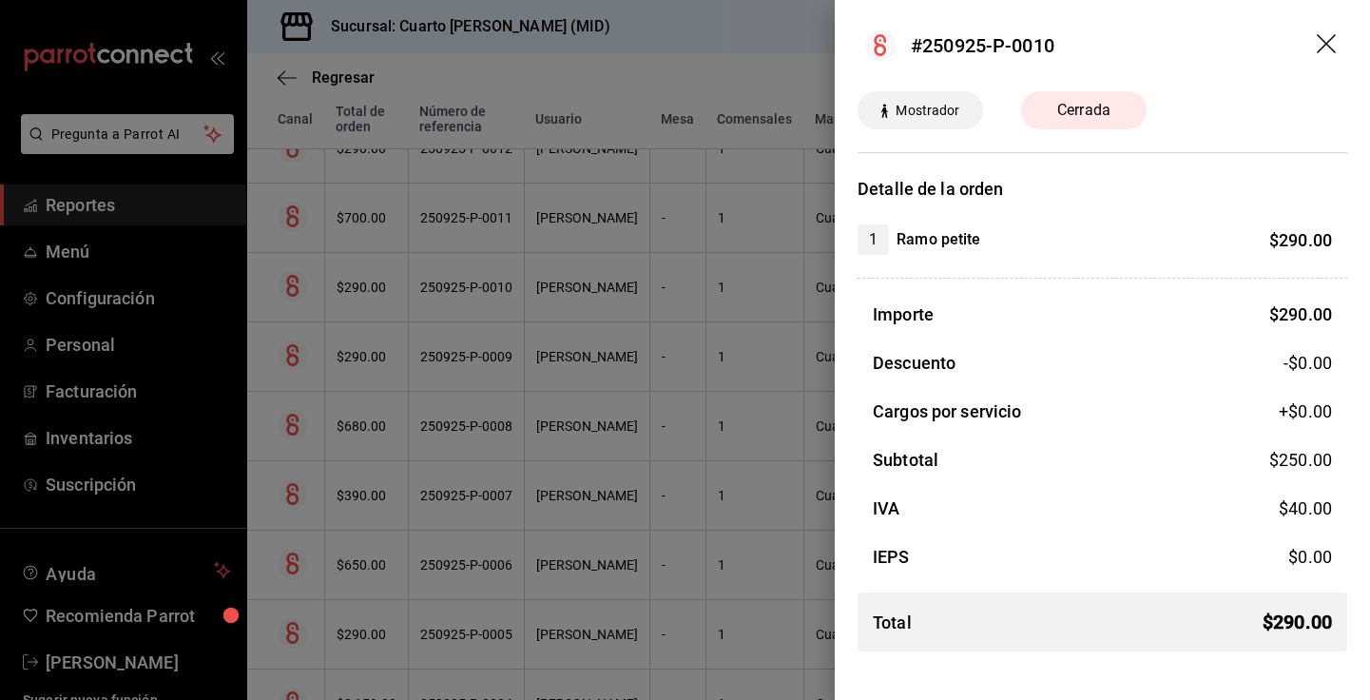
click at [1327, 40] on icon "drag" at bounding box center [1327, 45] width 23 height 23
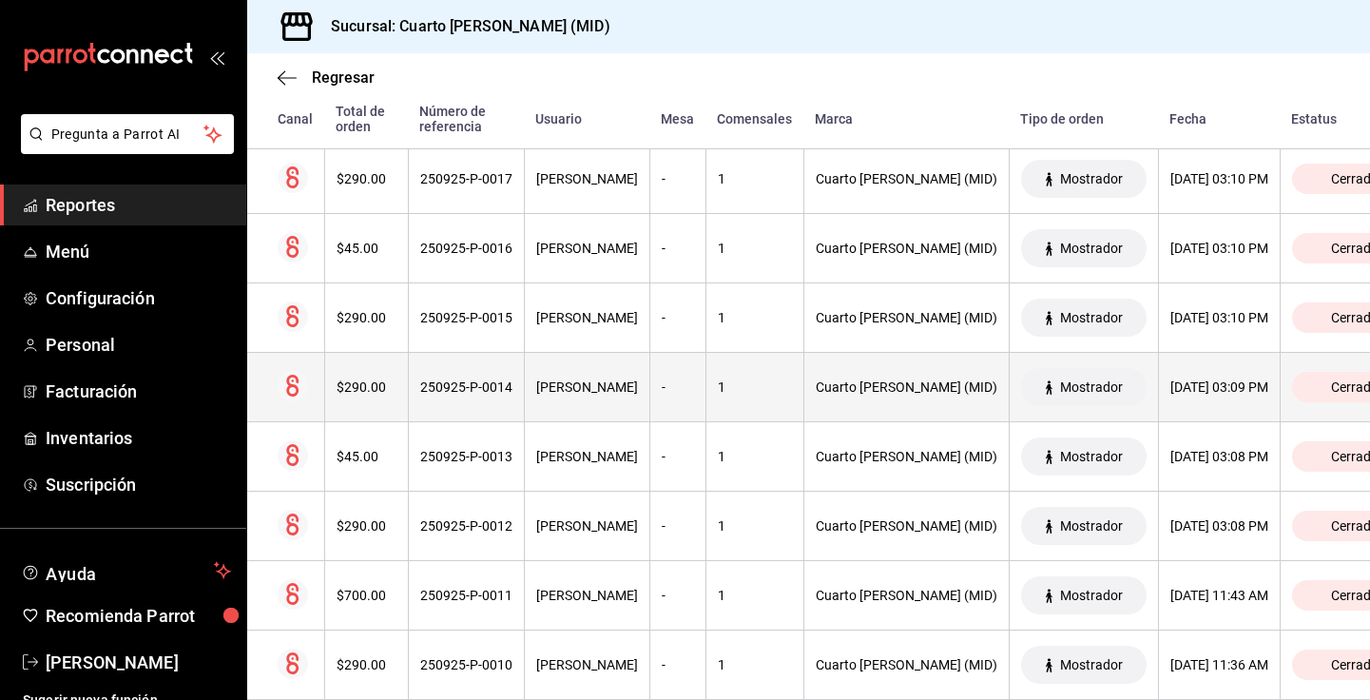
scroll to position [1046, 0]
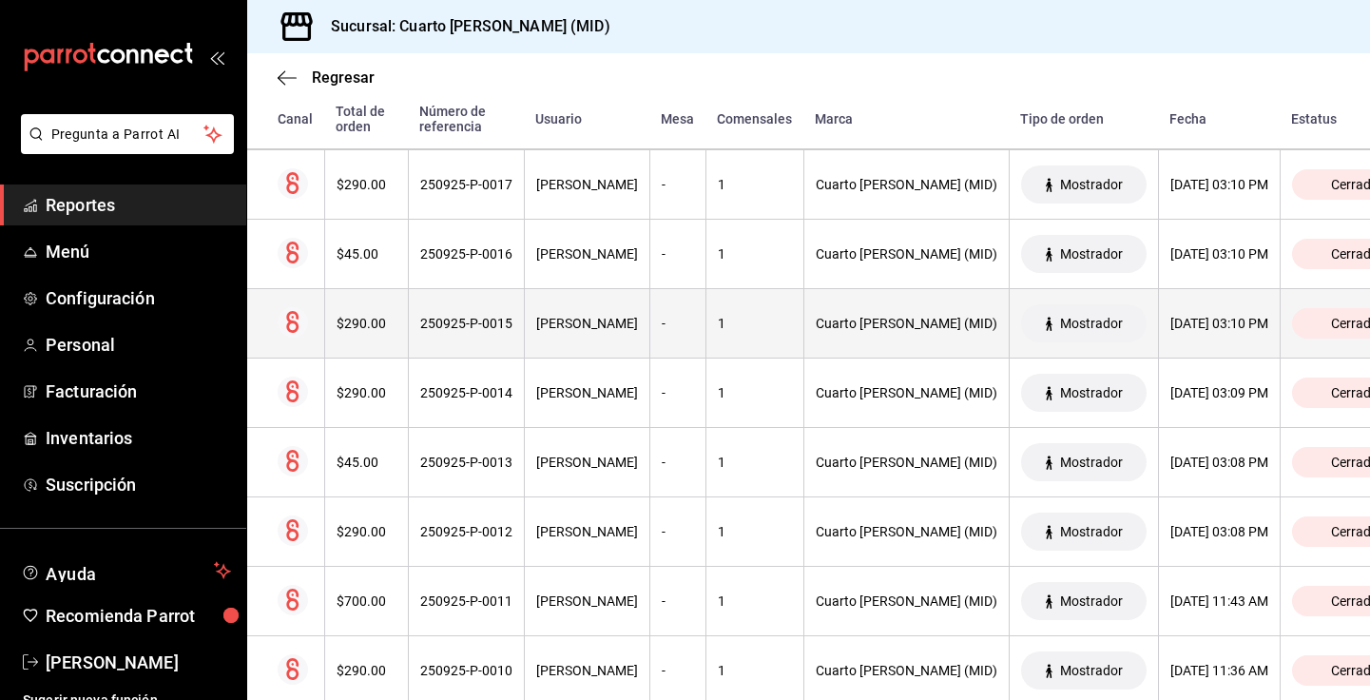
click at [609, 318] on div "Andrea Marquez" at bounding box center [587, 323] width 102 height 15
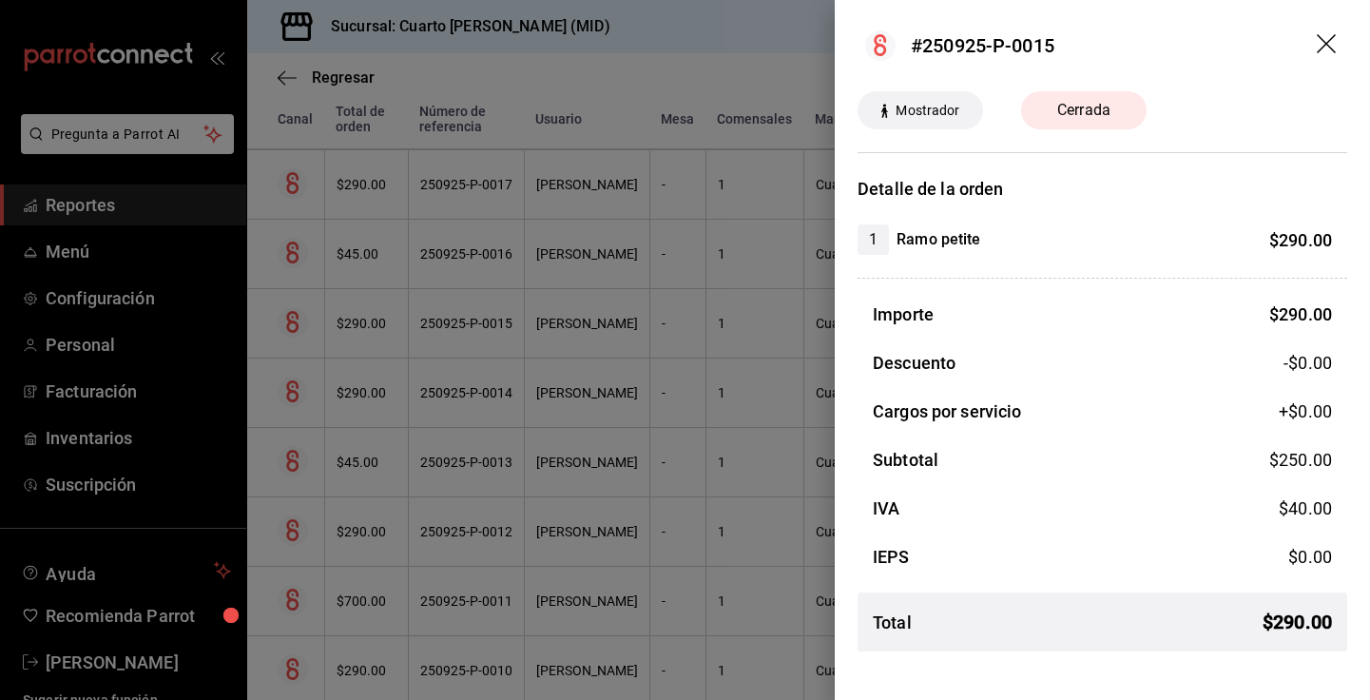
click at [1329, 42] on icon "drag" at bounding box center [1327, 45] width 23 height 23
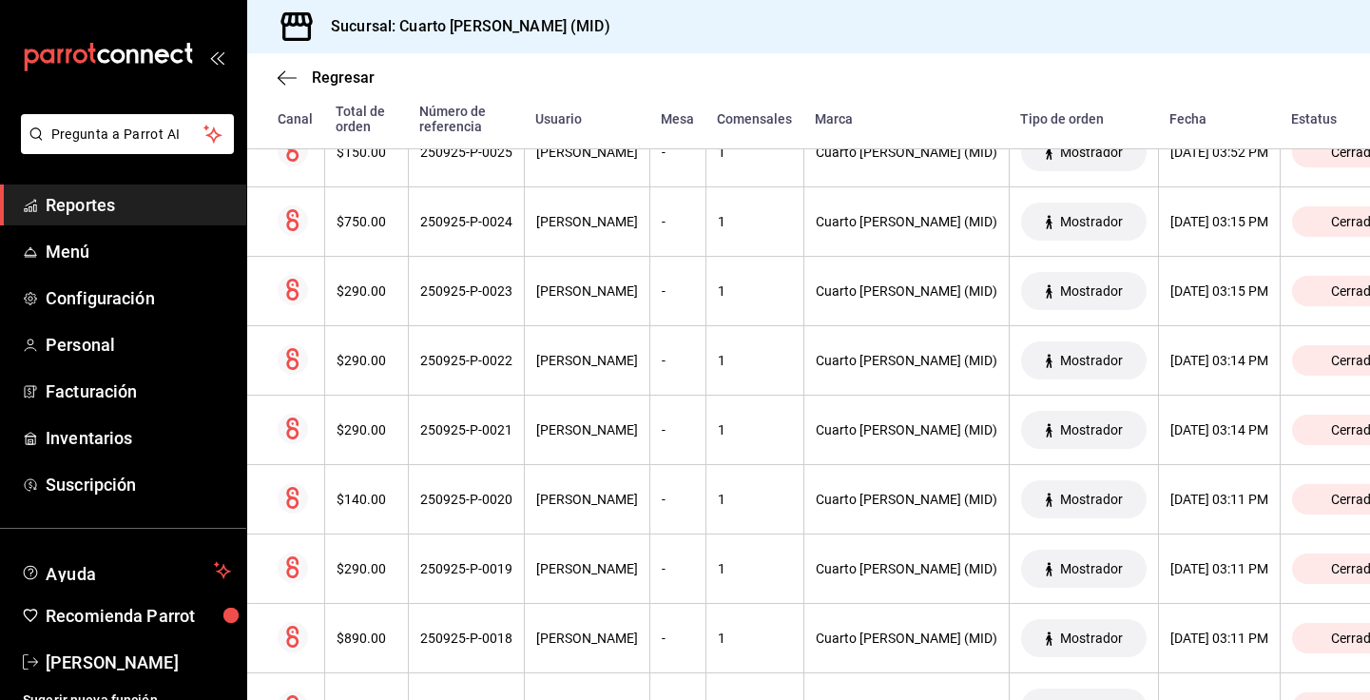
scroll to position [0, 0]
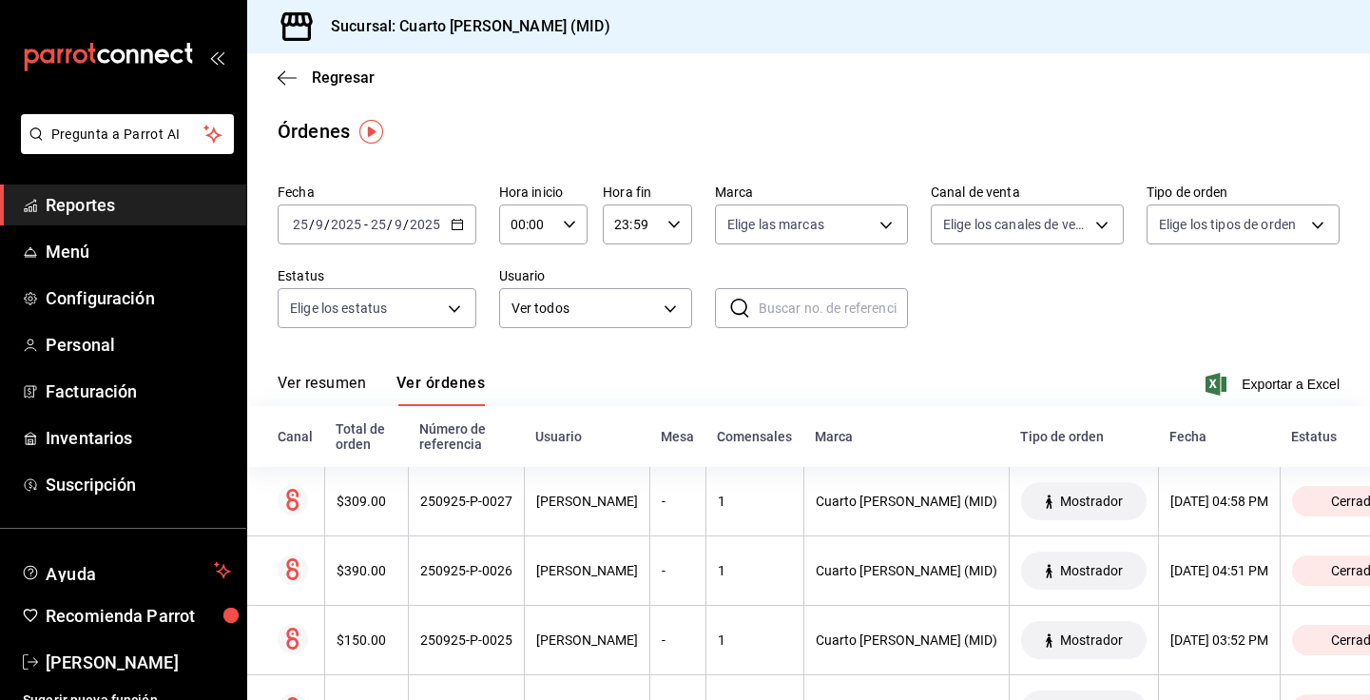
click at [451, 229] on icon "button" at bounding box center [457, 224] width 13 height 13
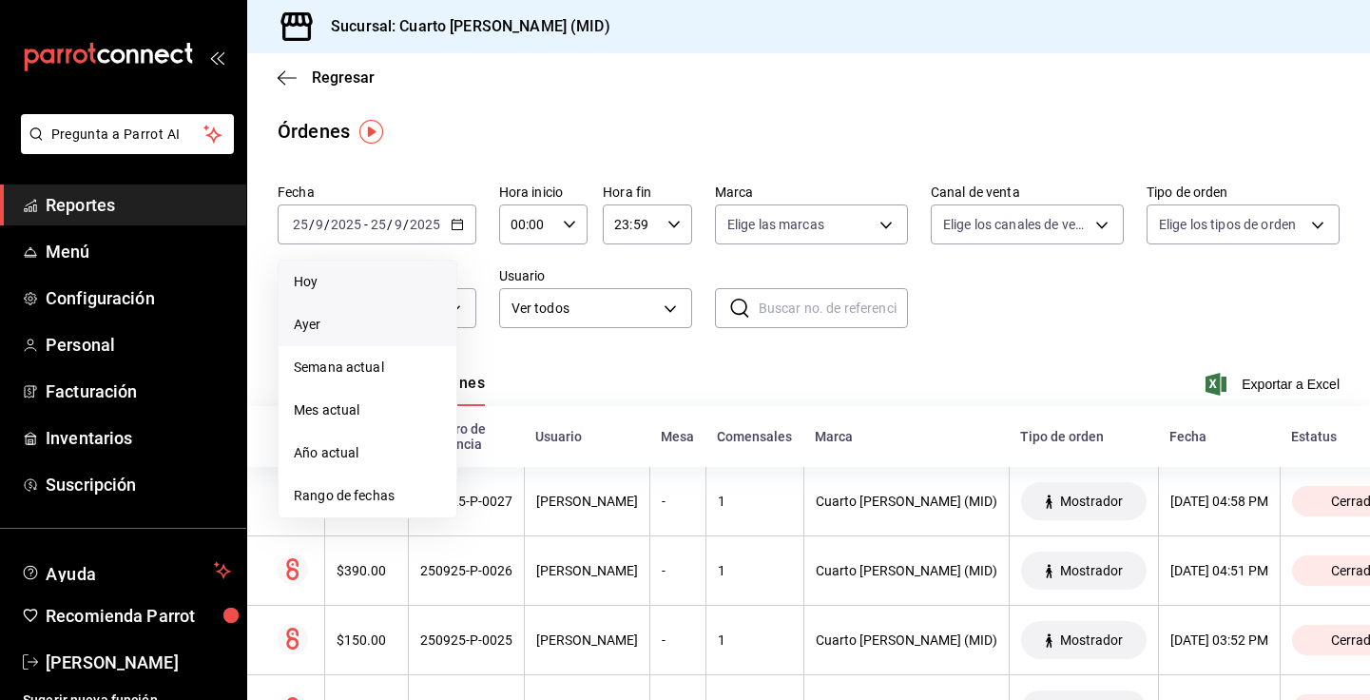
click at [362, 282] on span "Hoy" at bounding box center [367, 282] width 147 height 20
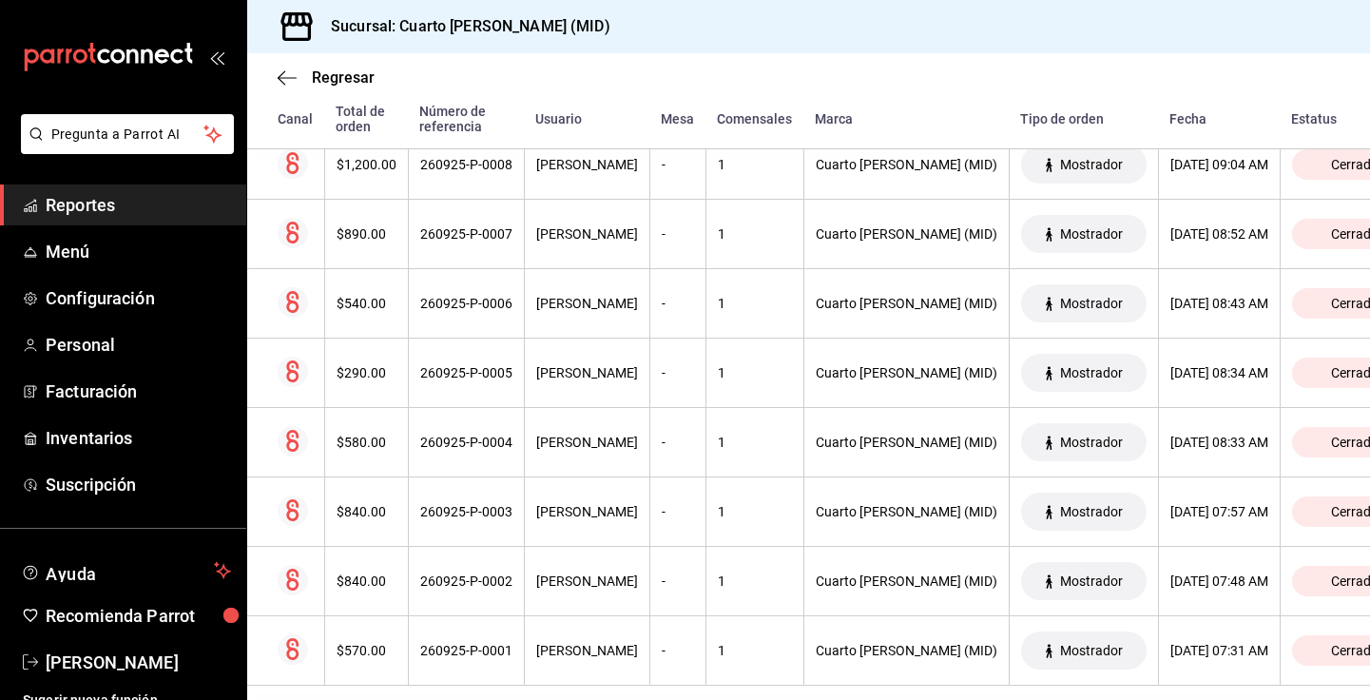
scroll to position [372, 0]
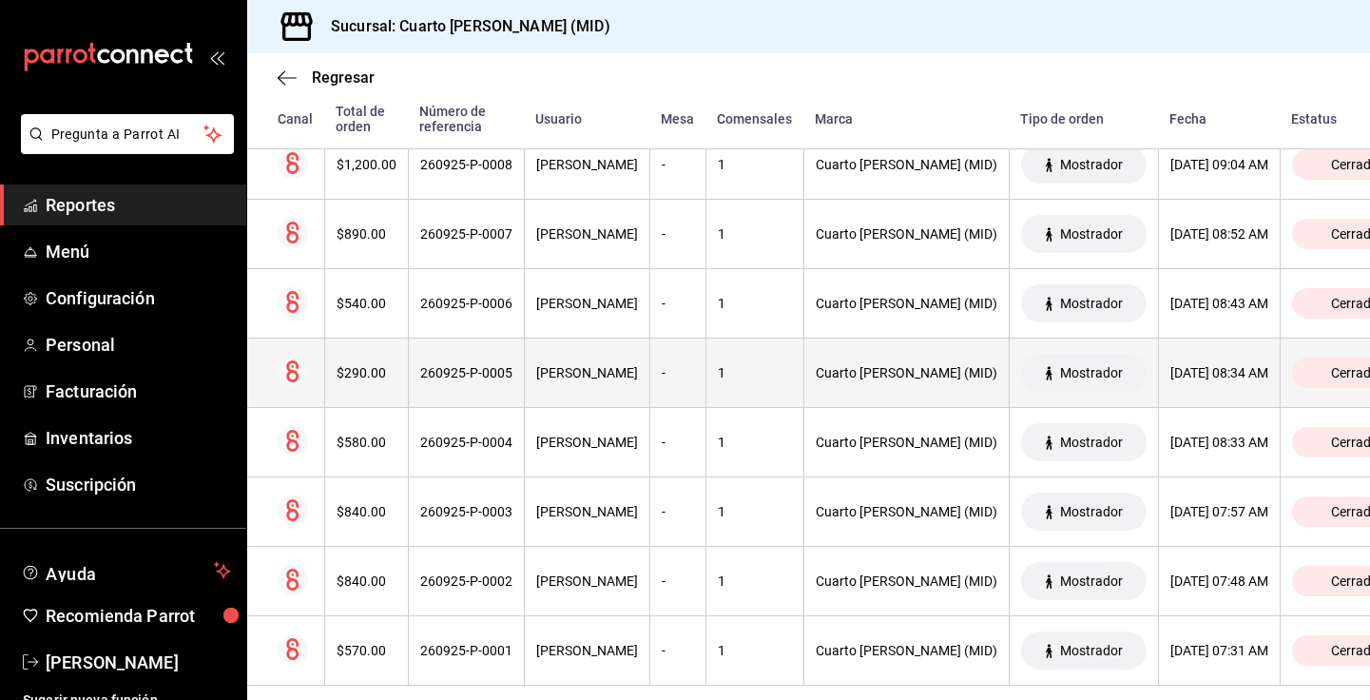
click at [803, 381] on th "Cuarto [PERSON_NAME] (MID)" at bounding box center [905, 372] width 205 height 69
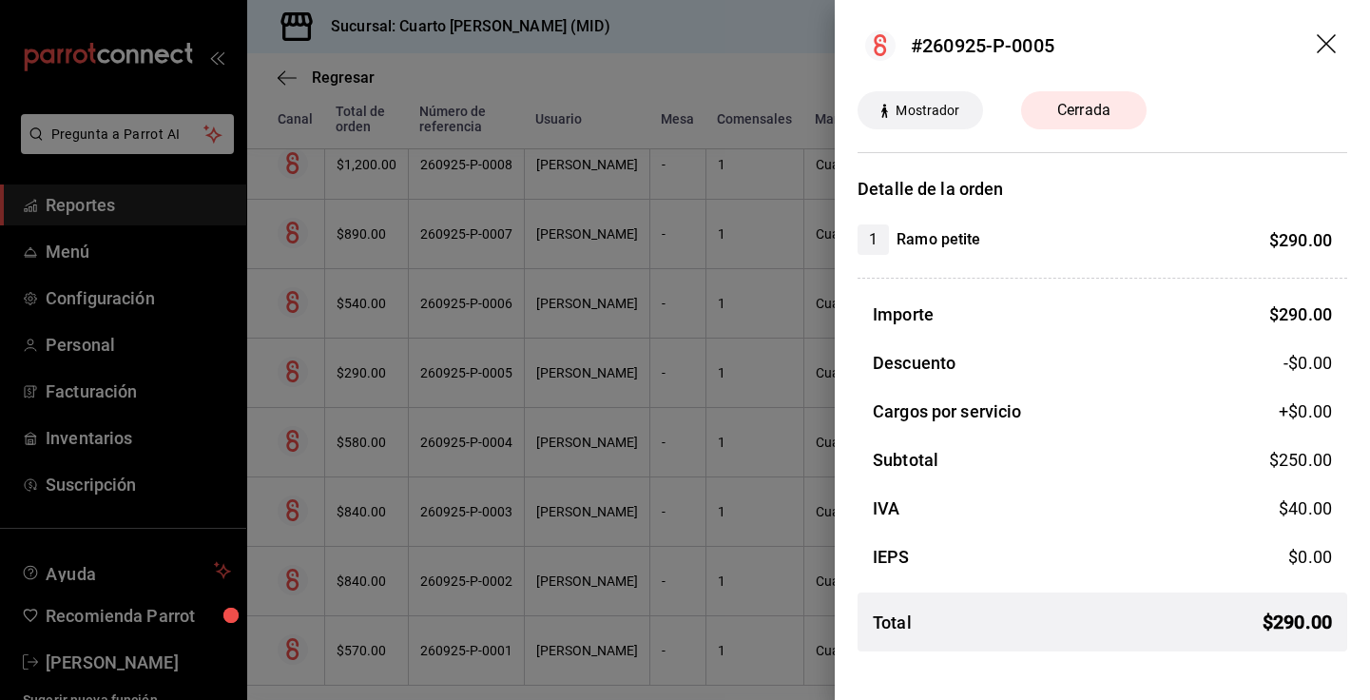
click at [1327, 53] on icon "drag" at bounding box center [1327, 45] width 23 height 23
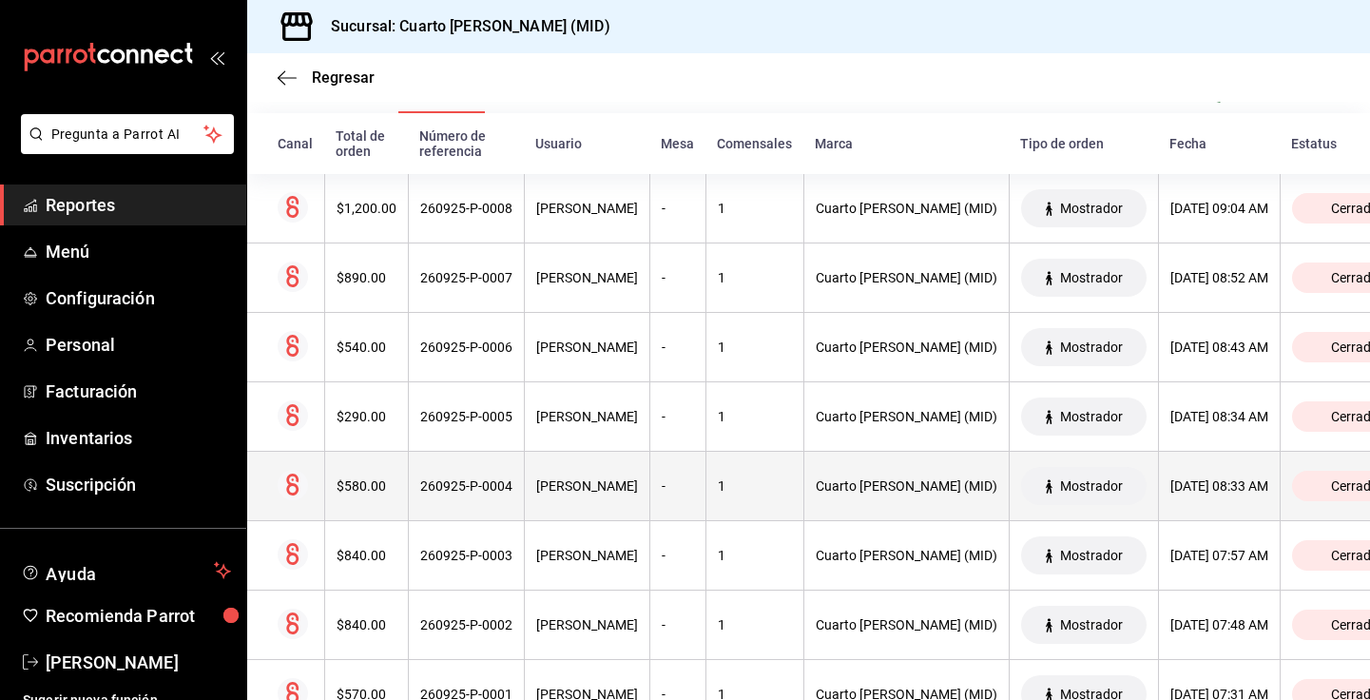
scroll to position [0, 0]
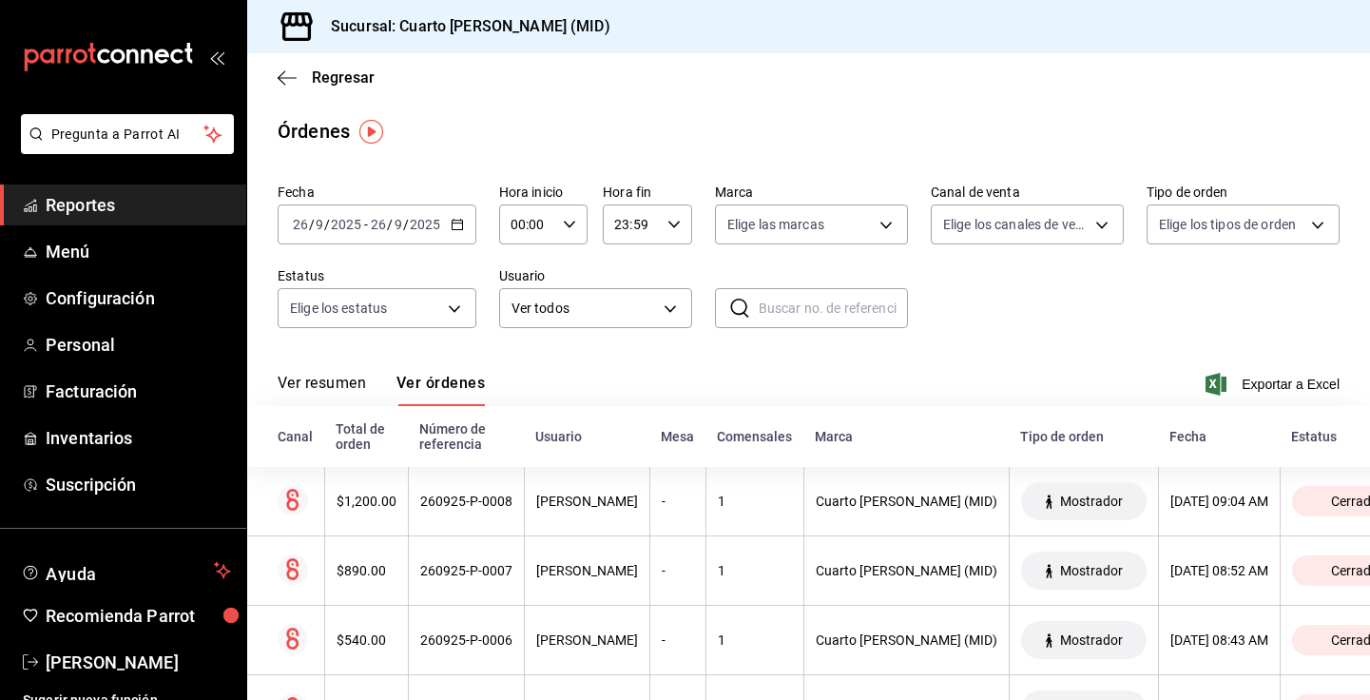
click at [456, 221] on icon "button" at bounding box center [457, 224] width 13 height 13
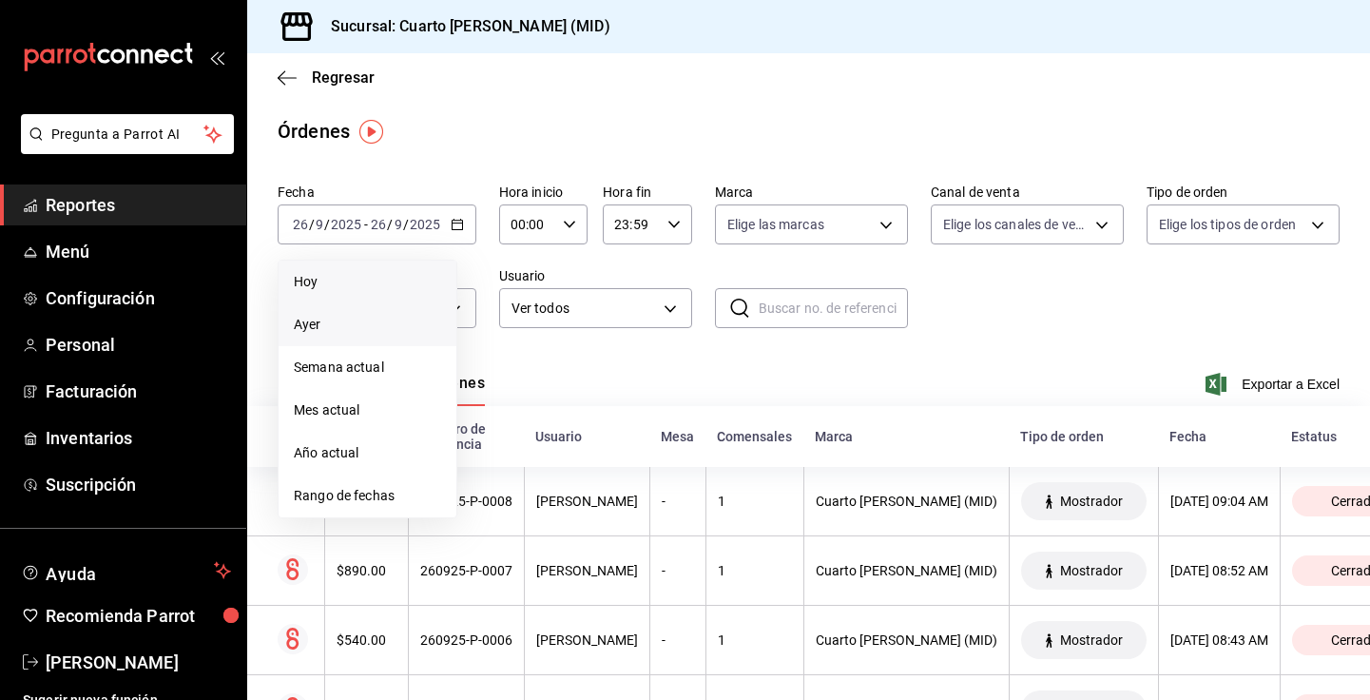
click at [373, 321] on span "Ayer" at bounding box center [367, 325] width 147 height 20
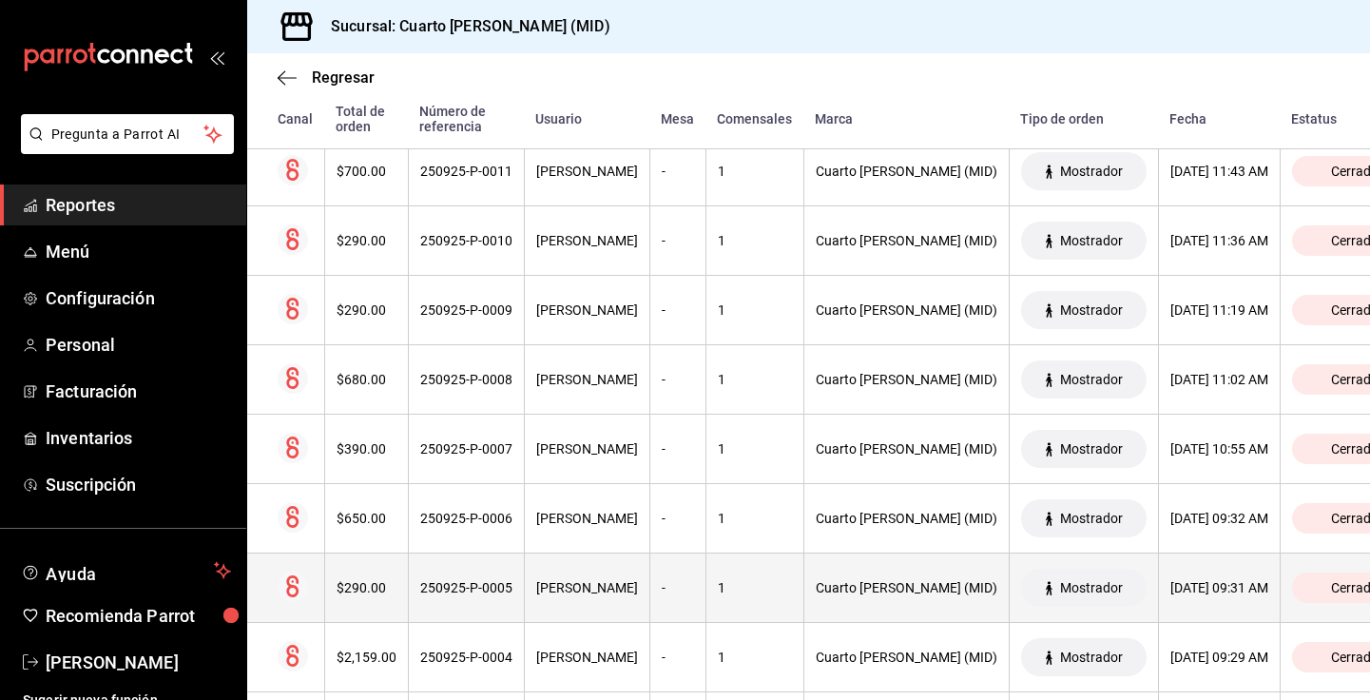
scroll to position [1474, 0]
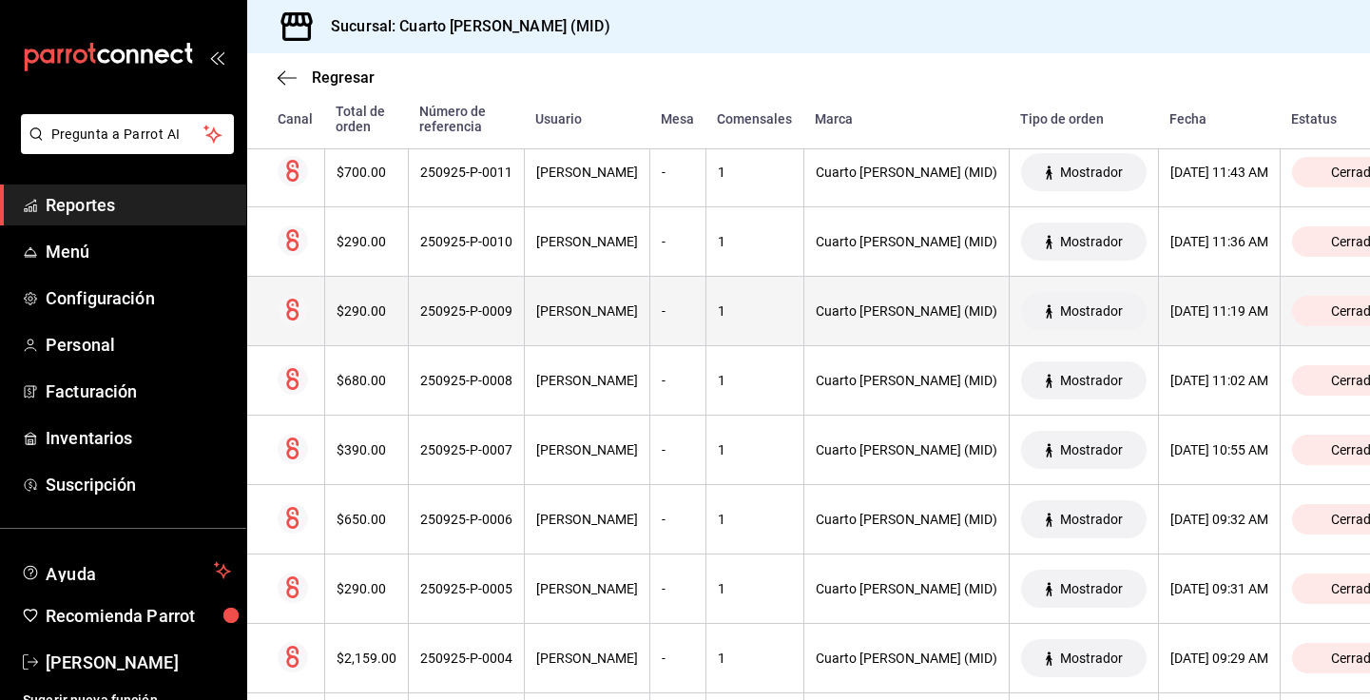
click at [803, 322] on th "Cuarto [PERSON_NAME] (MID)" at bounding box center [905, 311] width 205 height 69
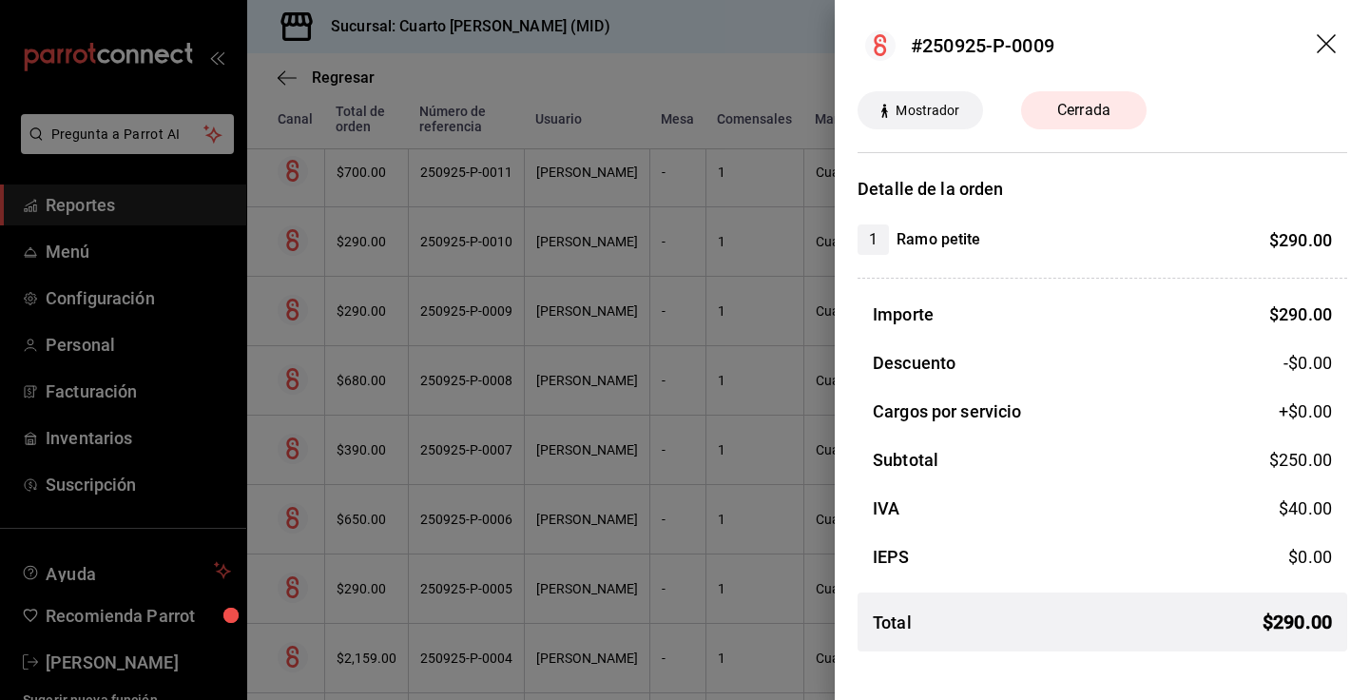
click at [1321, 53] on icon "drag" at bounding box center [1327, 45] width 23 height 23
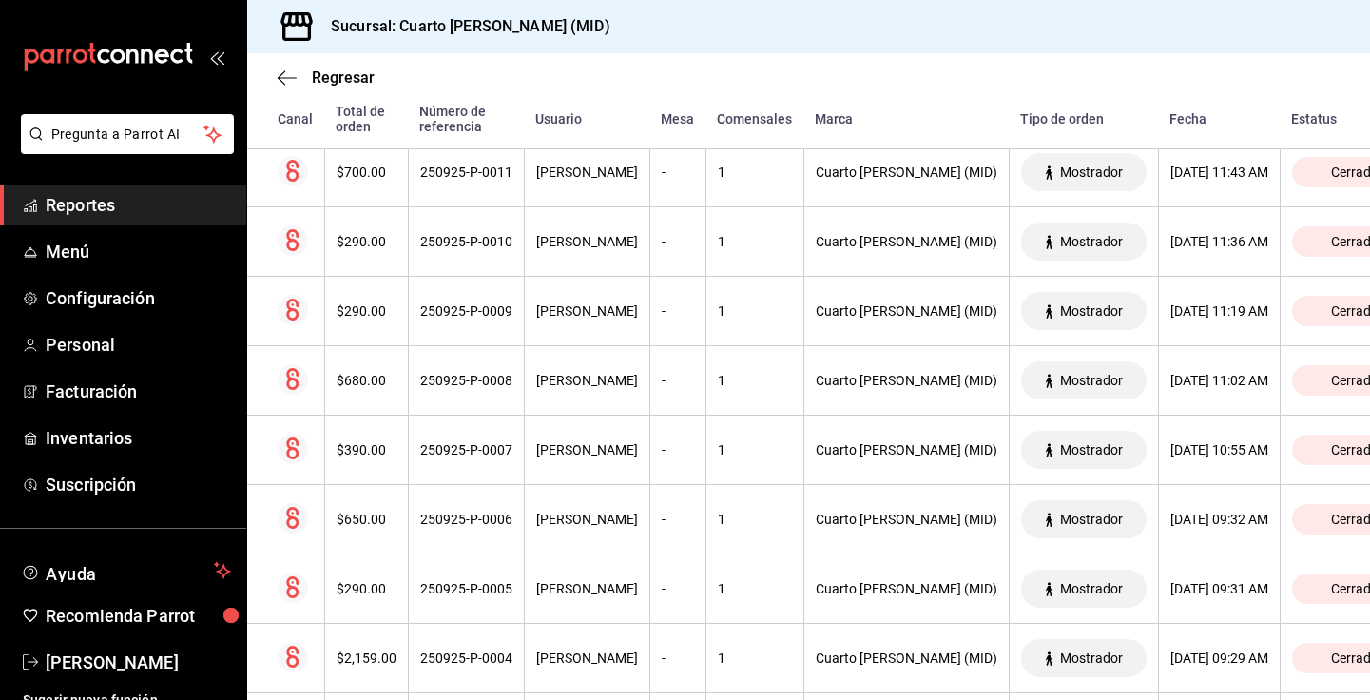
click at [246, 317] on div "Pregunta a Parrot AI Reportes Menú Configuración Personal Facturación Inventari…" at bounding box center [123, 350] width 247 height 700
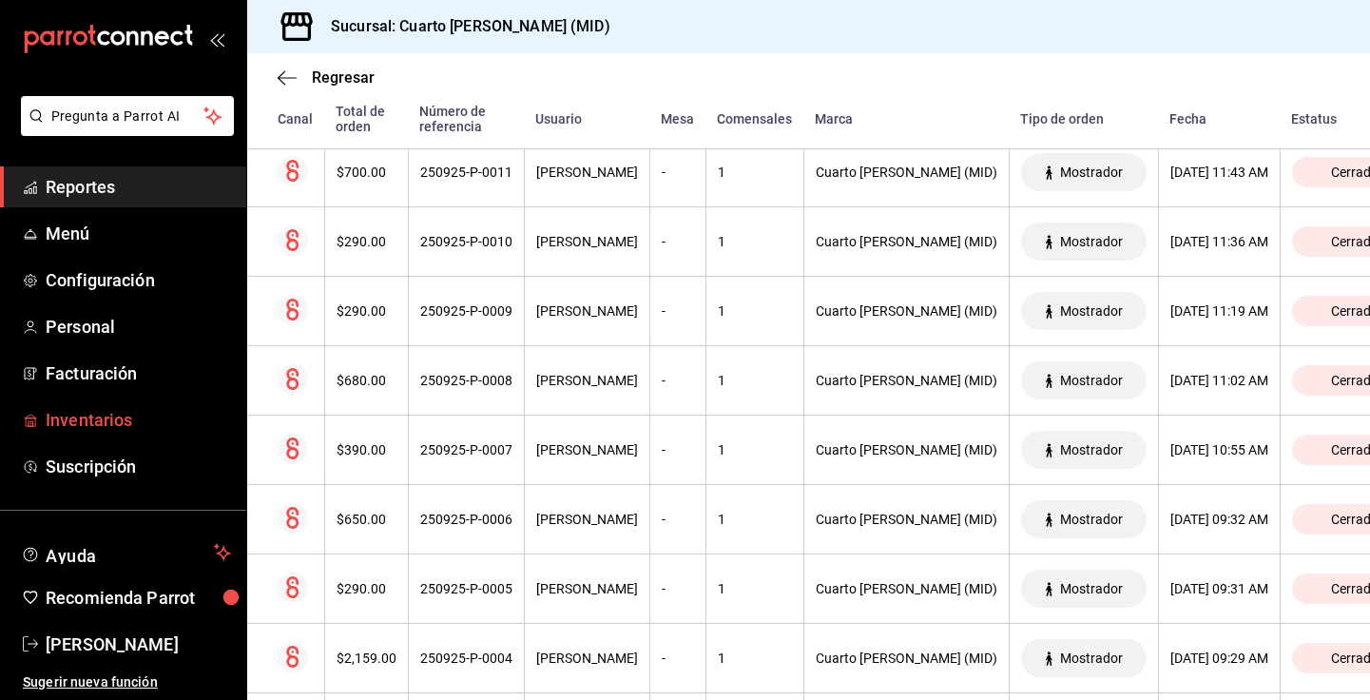
click at [134, 430] on span "Inventarios" at bounding box center [138, 420] width 185 height 26
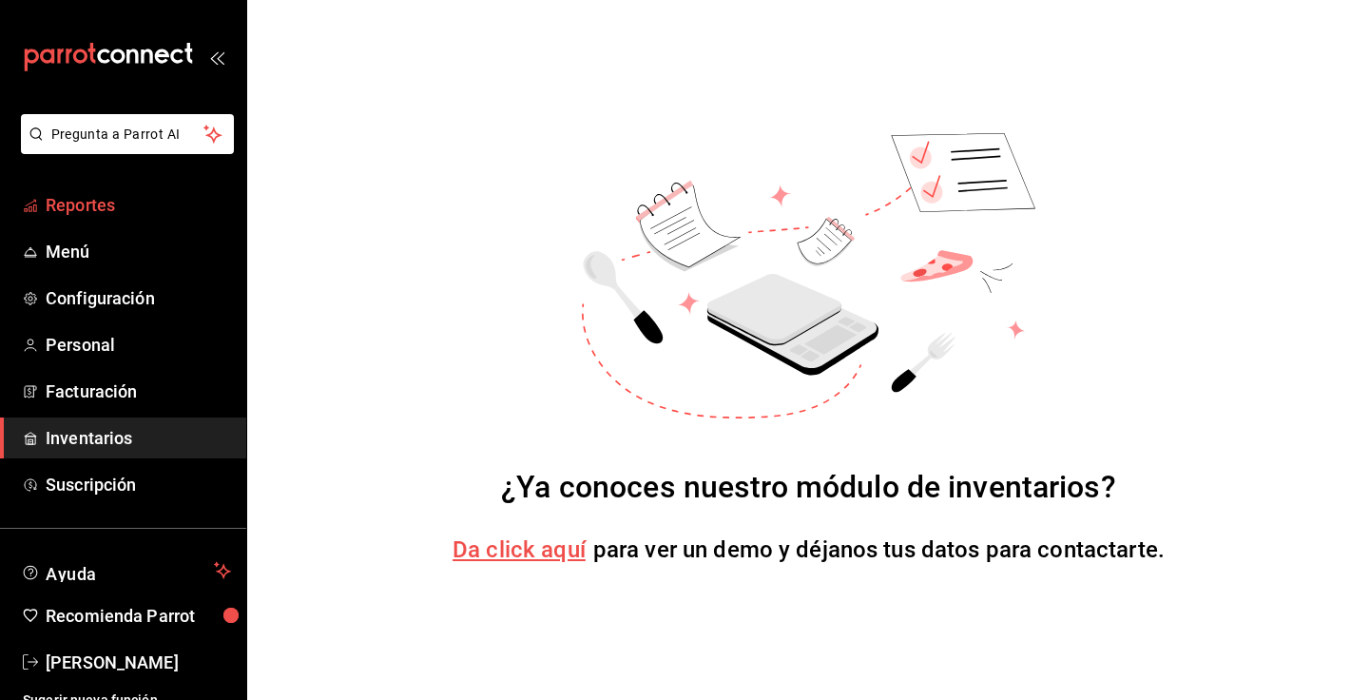
click at [102, 211] on span "Reportes" at bounding box center [138, 205] width 185 height 26
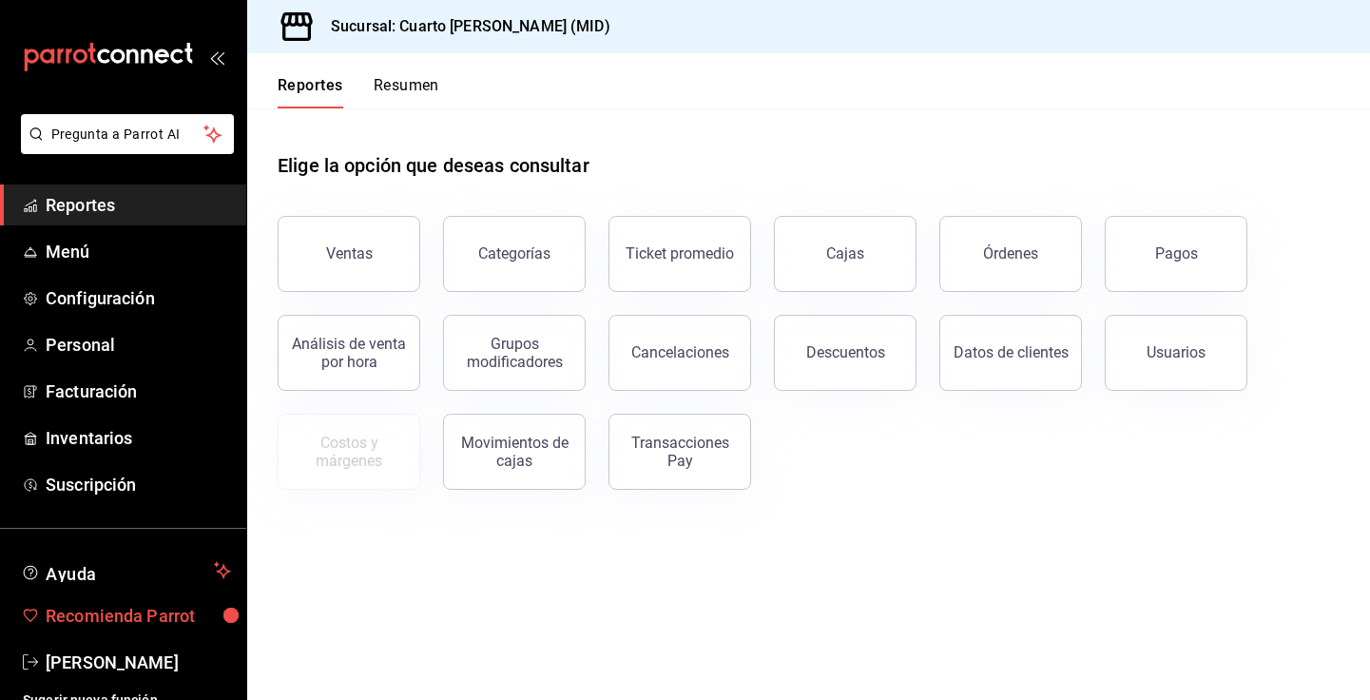
click at [155, 612] on span "Recomienda Parrot" at bounding box center [138, 616] width 185 height 26
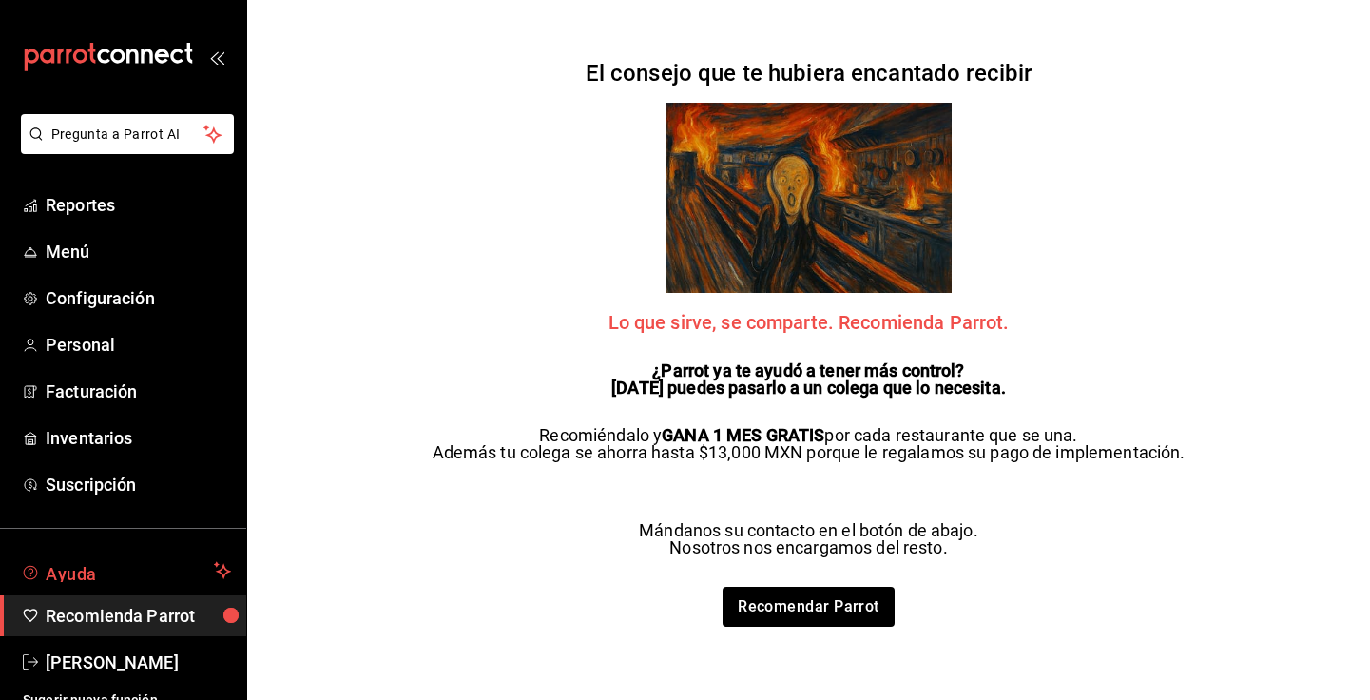
click at [86, 578] on span "Ayuda" at bounding box center [126, 570] width 161 height 23
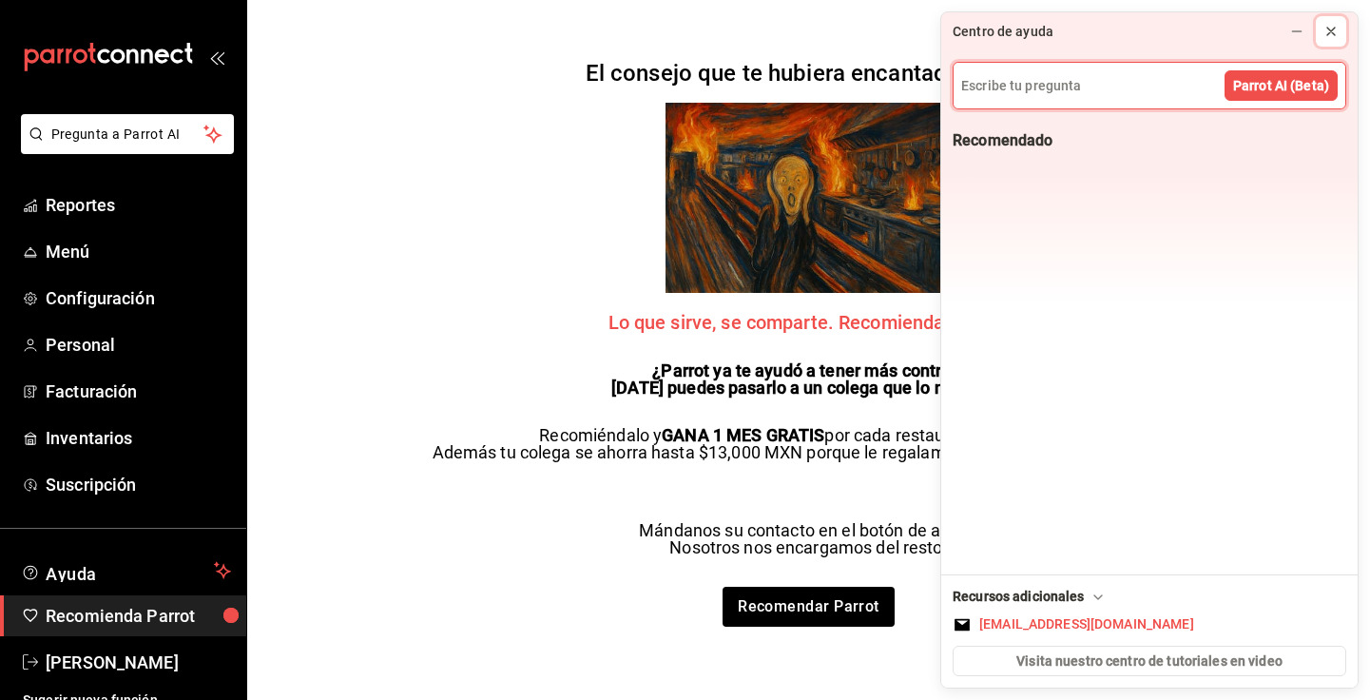
click at [1332, 30] on icon at bounding box center [1330, 31] width 15 height 15
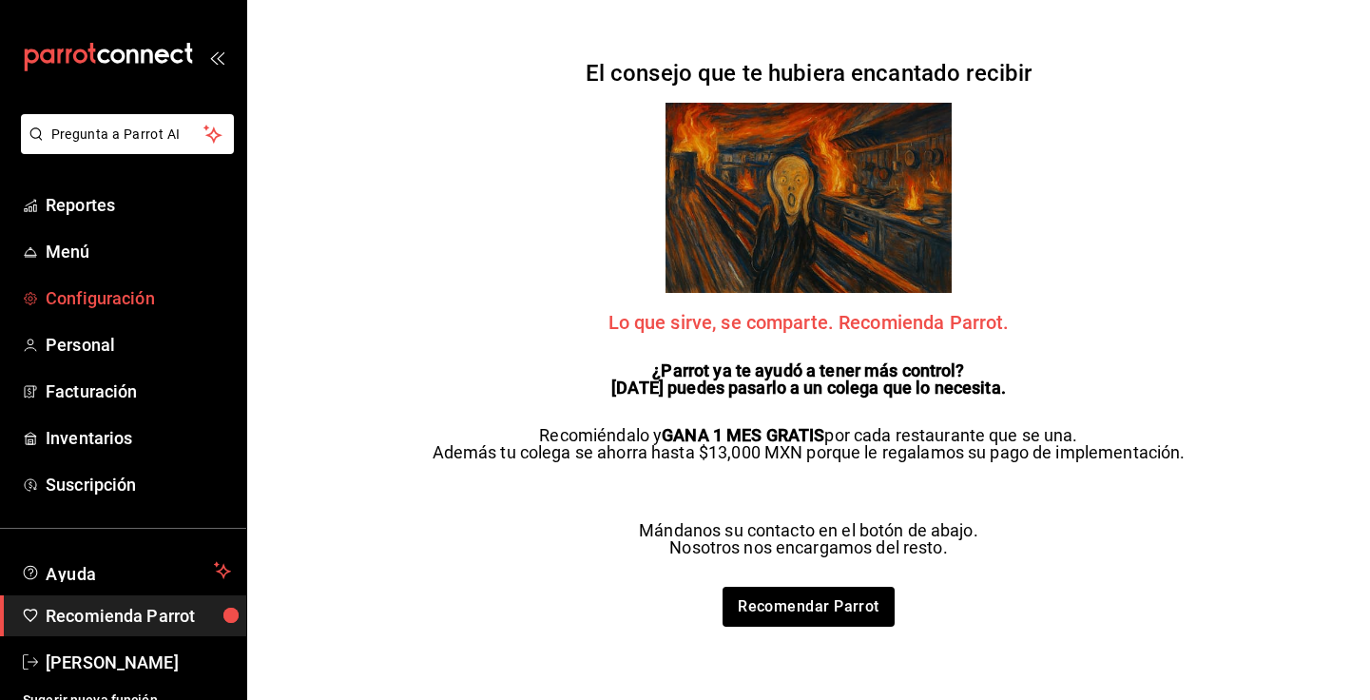
click at [86, 302] on span "Configuración" at bounding box center [138, 298] width 185 height 26
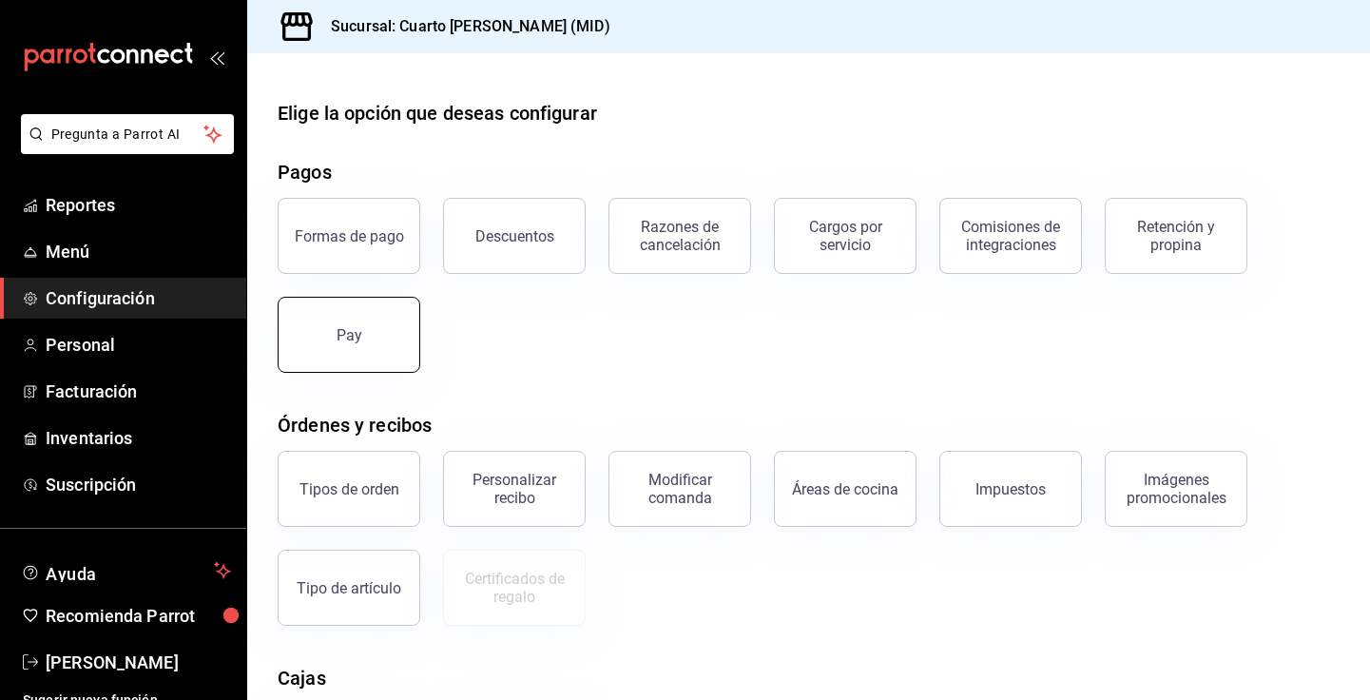
scroll to position [264, 0]
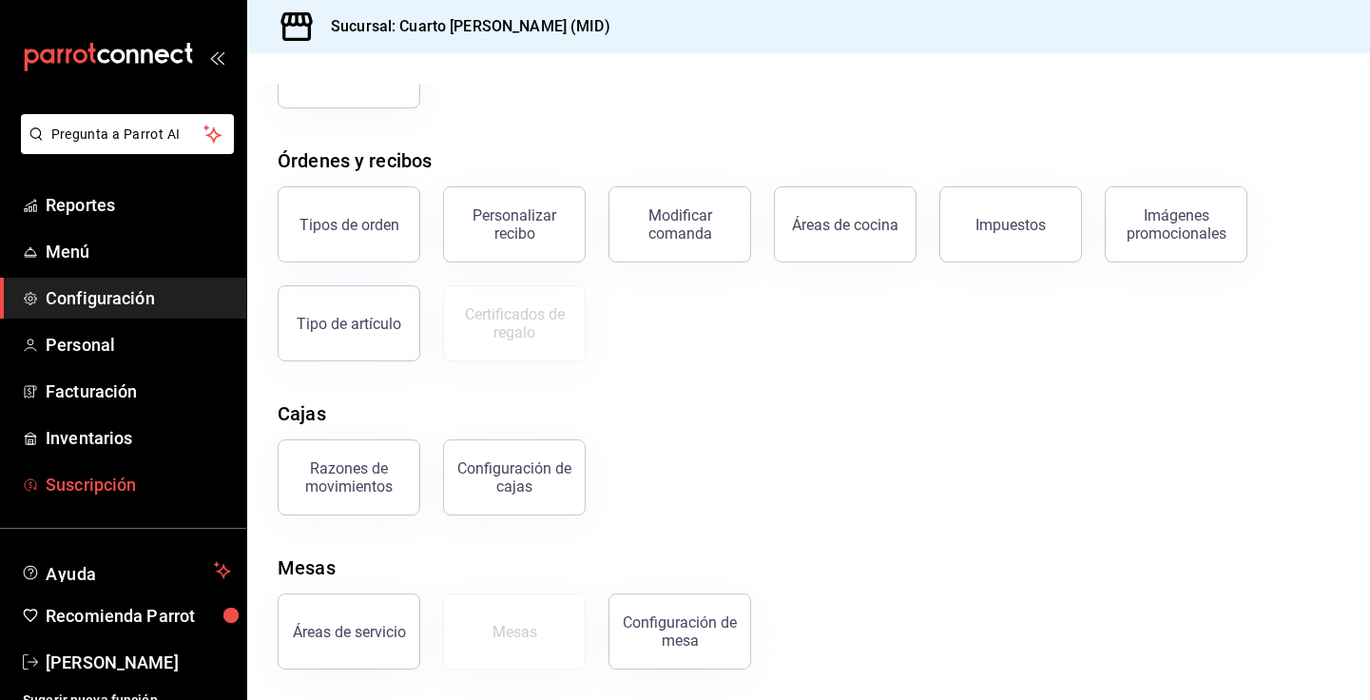
click at [78, 488] on span "Suscripción" at bounding box center [138, 484] width 185 height 26
